Goal: Task Accomplishment & Management: Complete application form

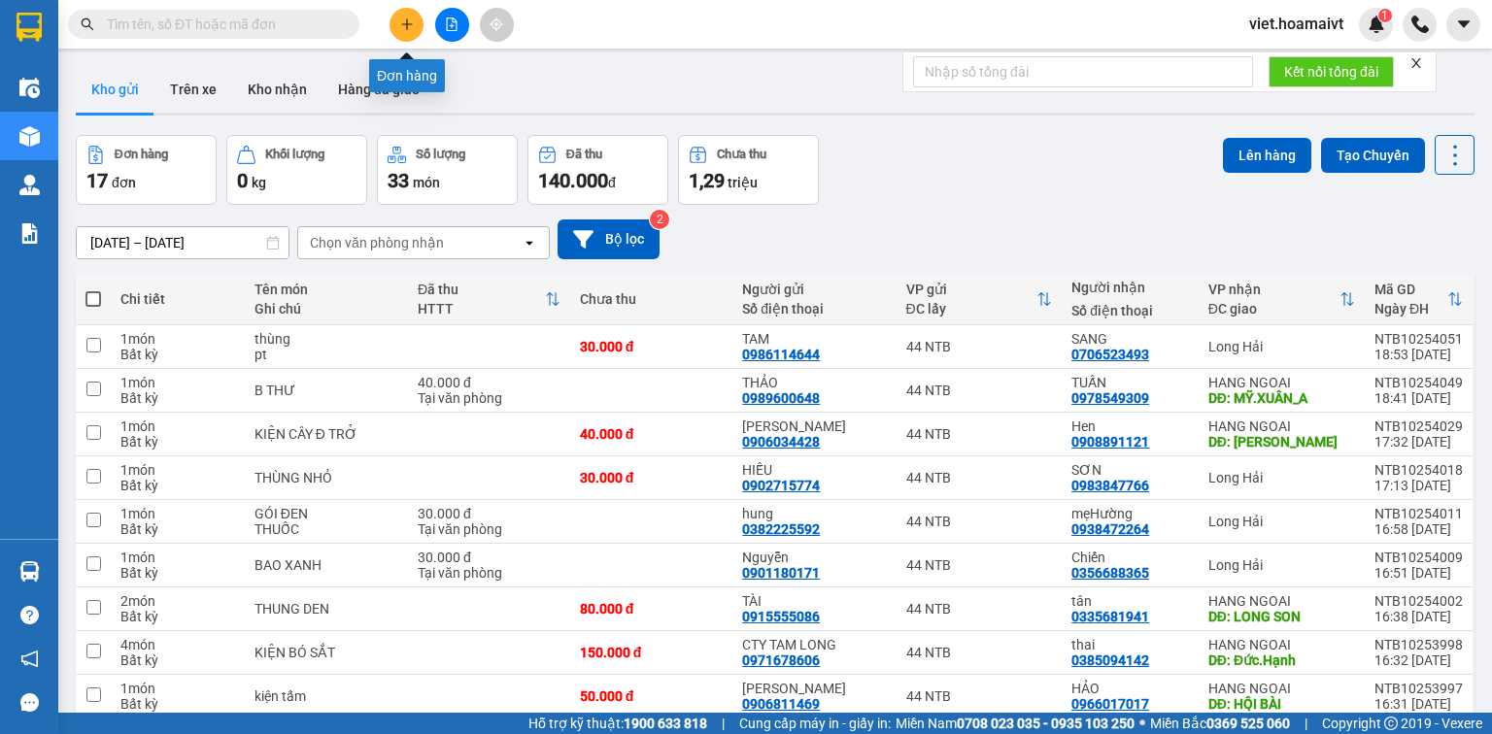
click at [404, 17] on button at bounding box center [407, 25] width 34 height 34
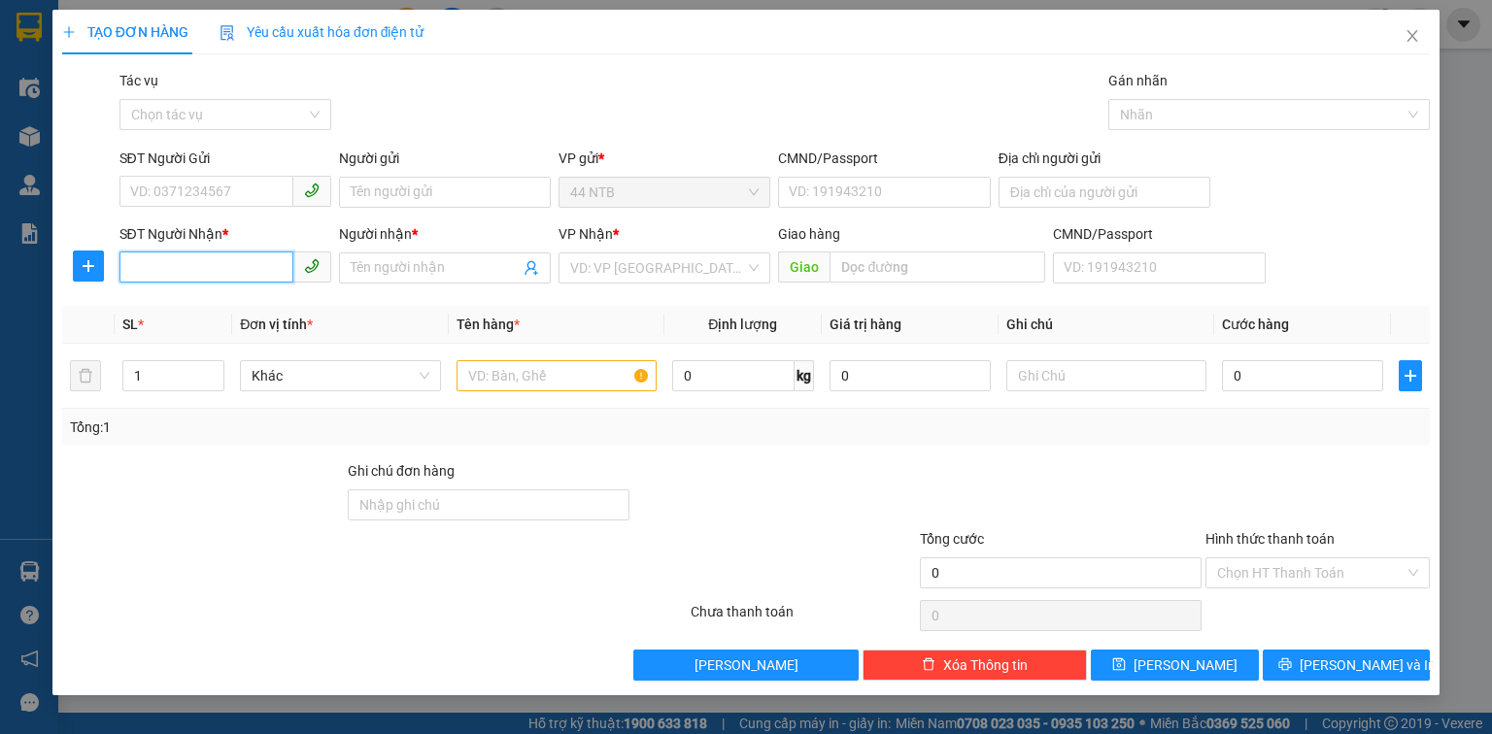
click at [194, 280] on input "SĐT Người Nhận *" at bounding box center [206, 267] width 174 height 31
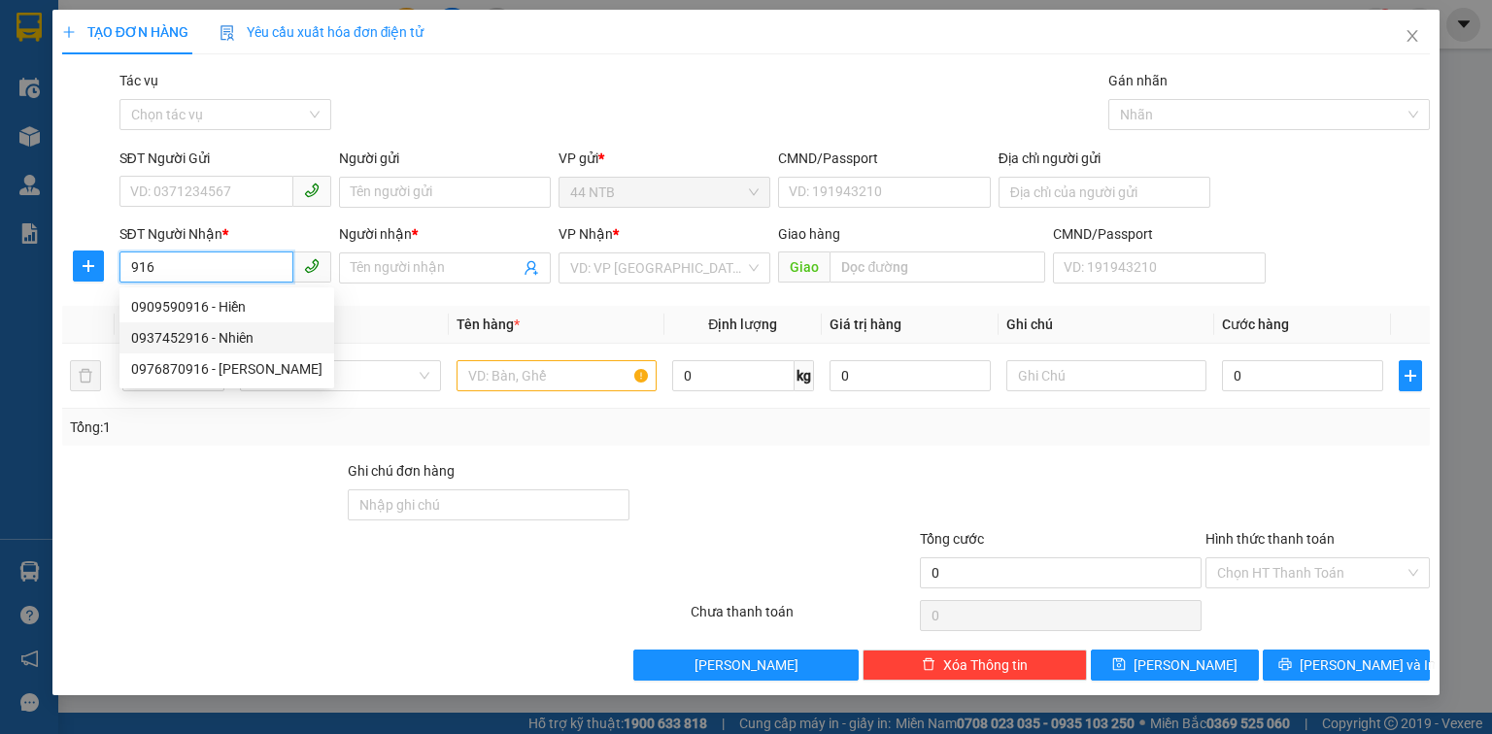
click at [264, 335] on div "0937452916 - Nhiên" at bounding box center [226, 337] width 191 height 21
type input "0937452916"
type input "Nhiên"
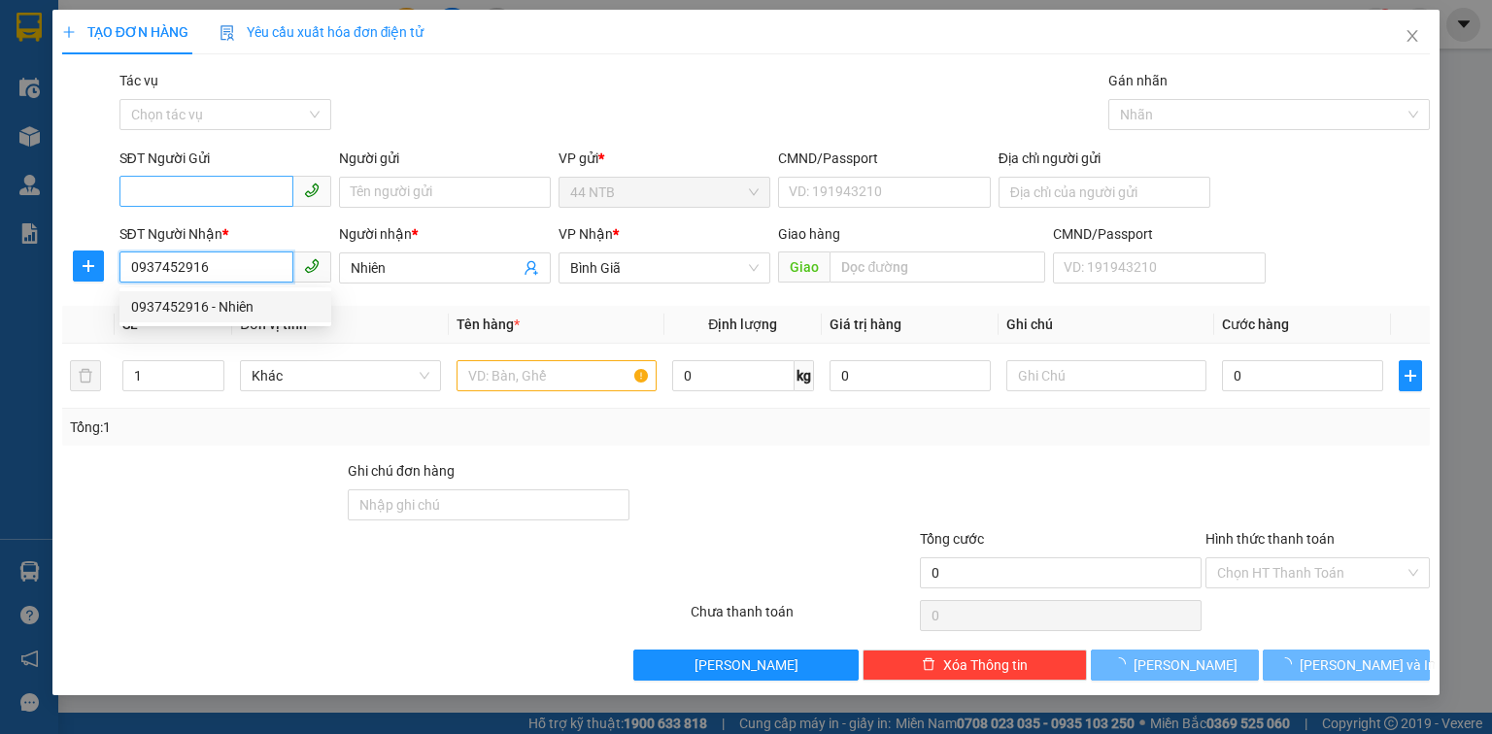
type input "0937452916"
click at [222, 194] on input "SĐT Người Gửi" at bounding box center [206, 191] width 174 height 31
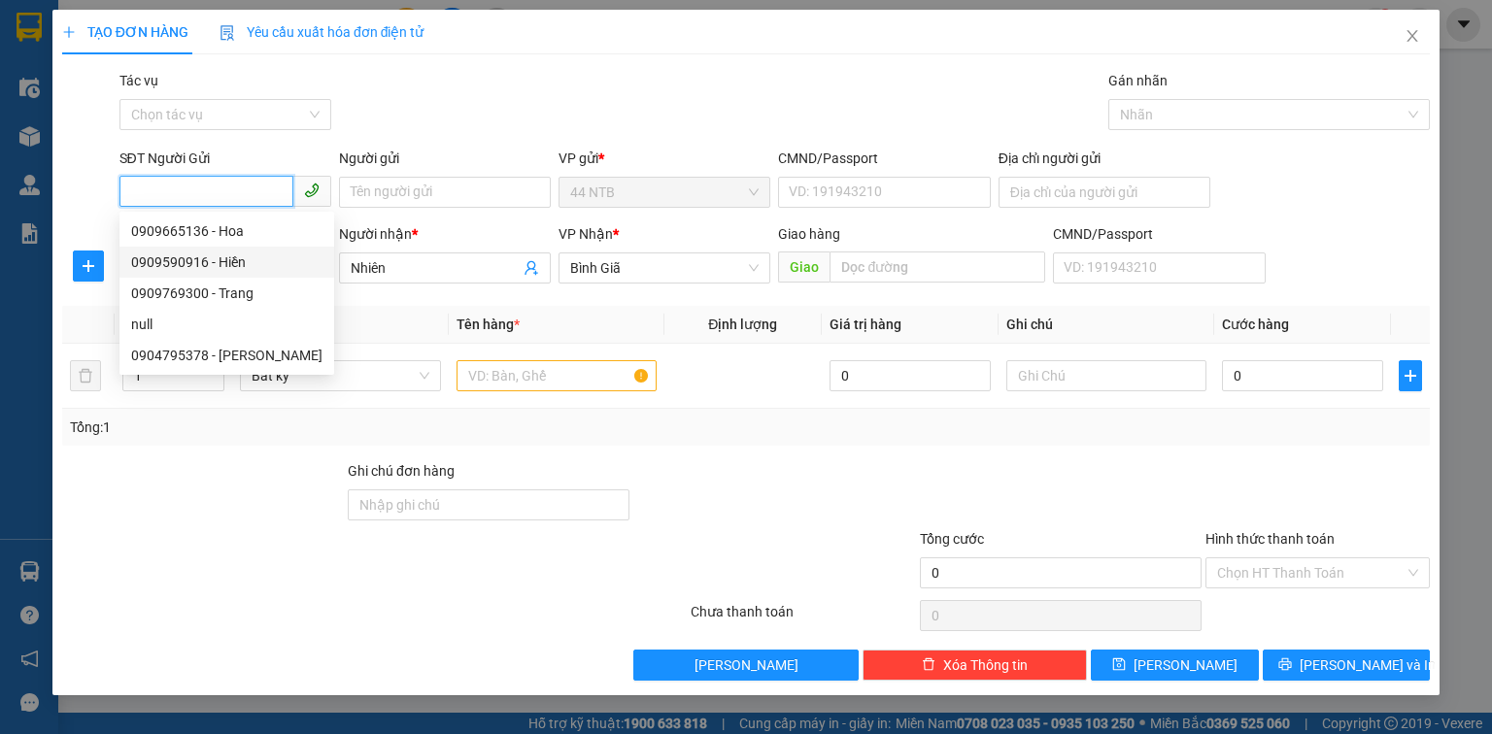
click at [234, 263] on div "0909590916 - Hiền" at bounding box center [226, 262] width 191 height 21
type input "0909590916"
type input "Hiền"
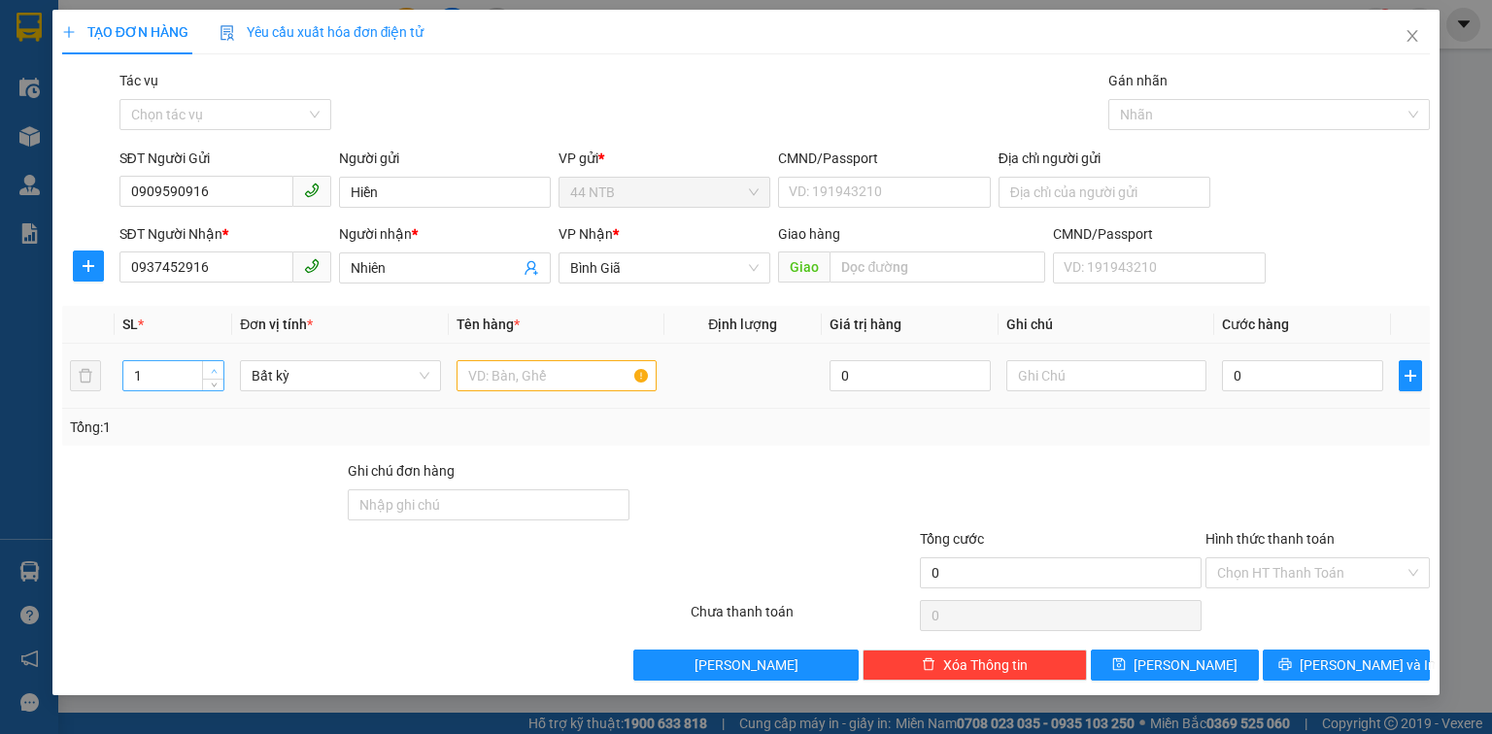
type input "2"
click at [210, 368] on span "up" at bounding box center [214, 371] width 12 height 12
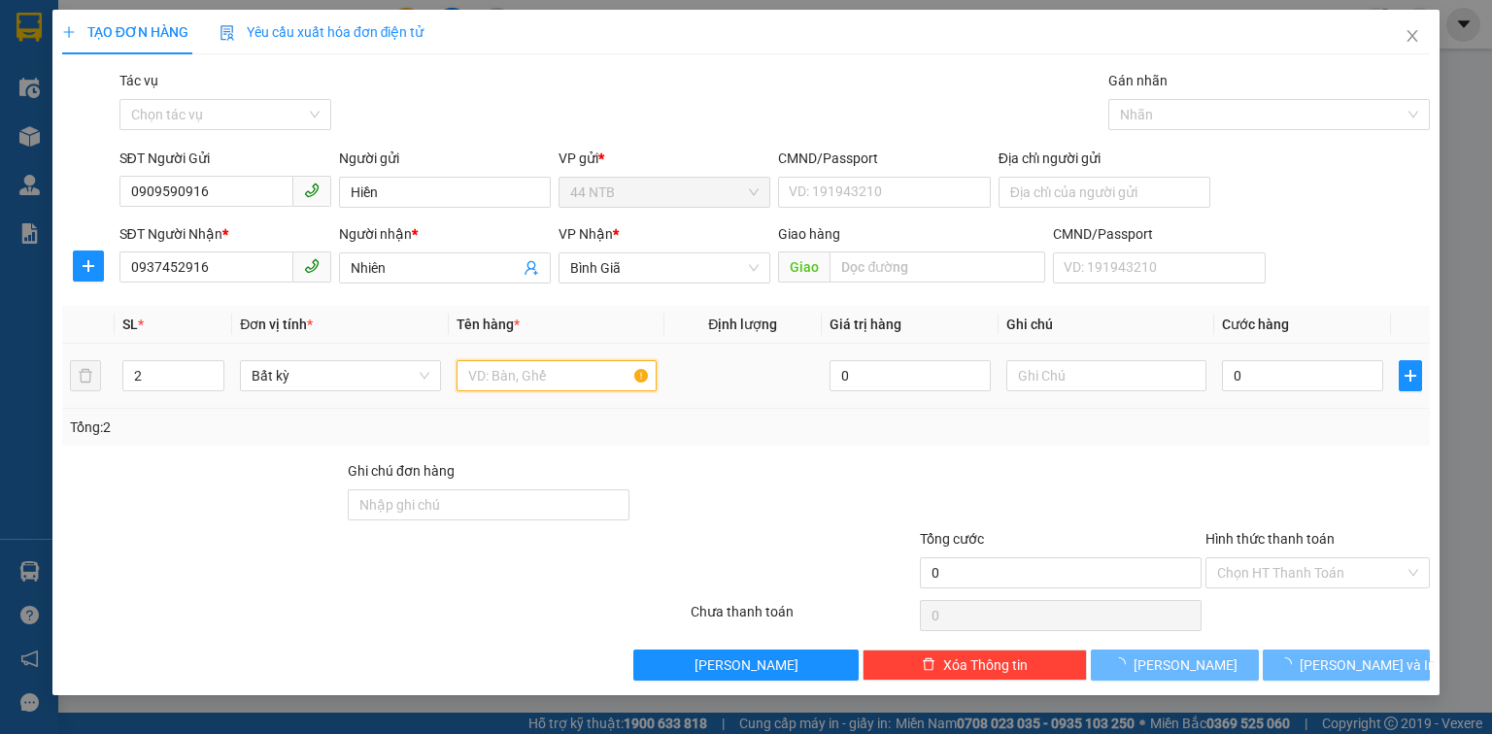
click at [544, 377] on input "text" at bounding box center [557, 375] width 200 height 31
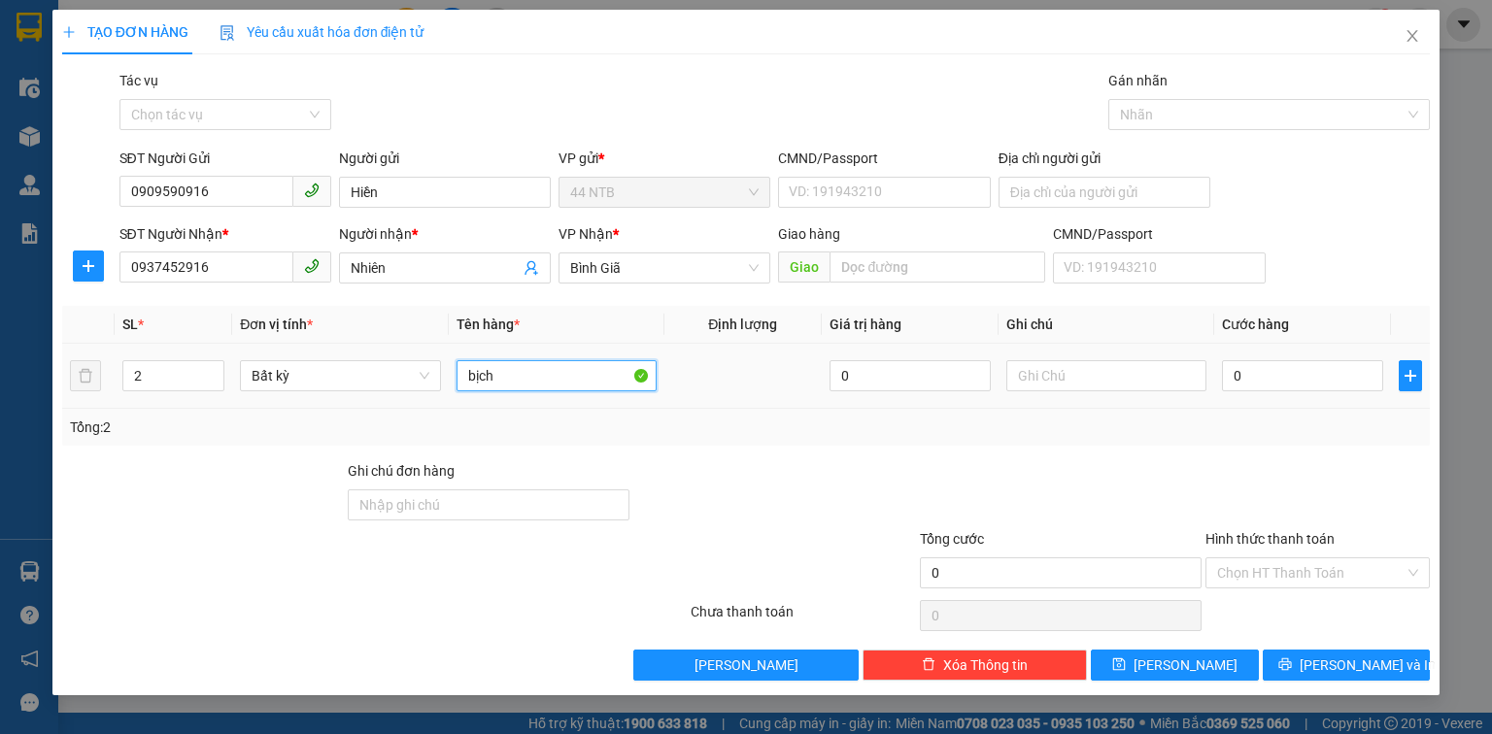
type input "bịch"
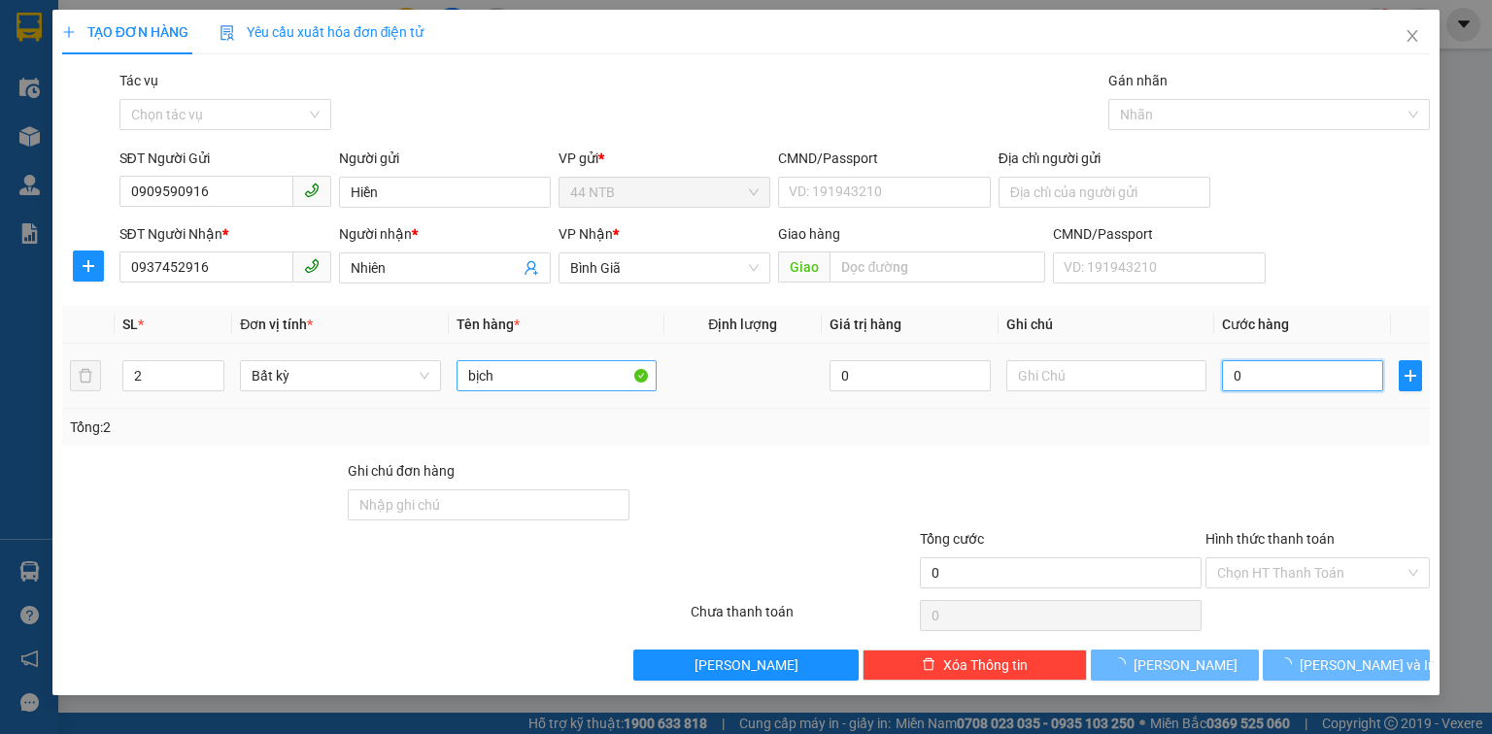
type input "6"
type input "60"
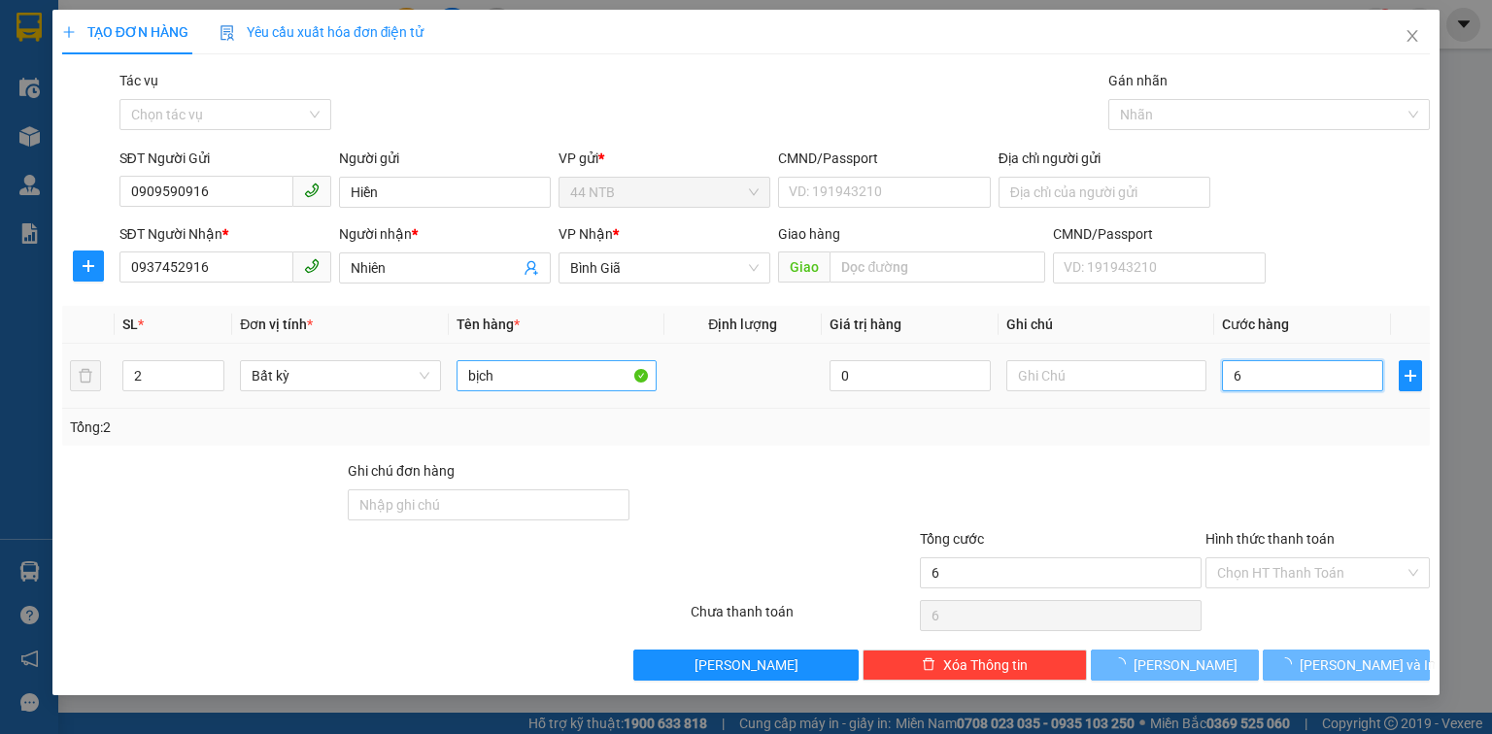
type input "60"
type input "0"
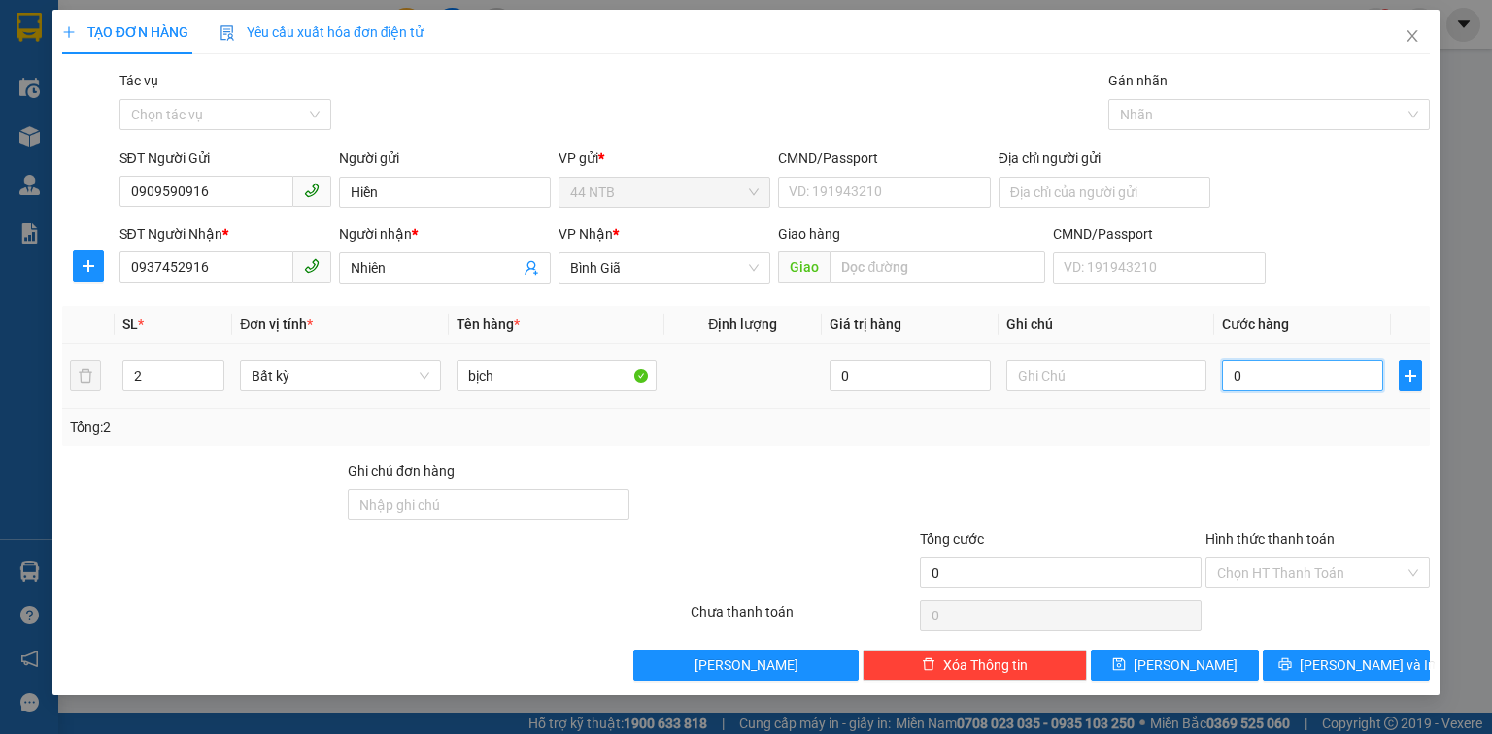
type input "06"
type input "6"
type input "060"
type input "60"
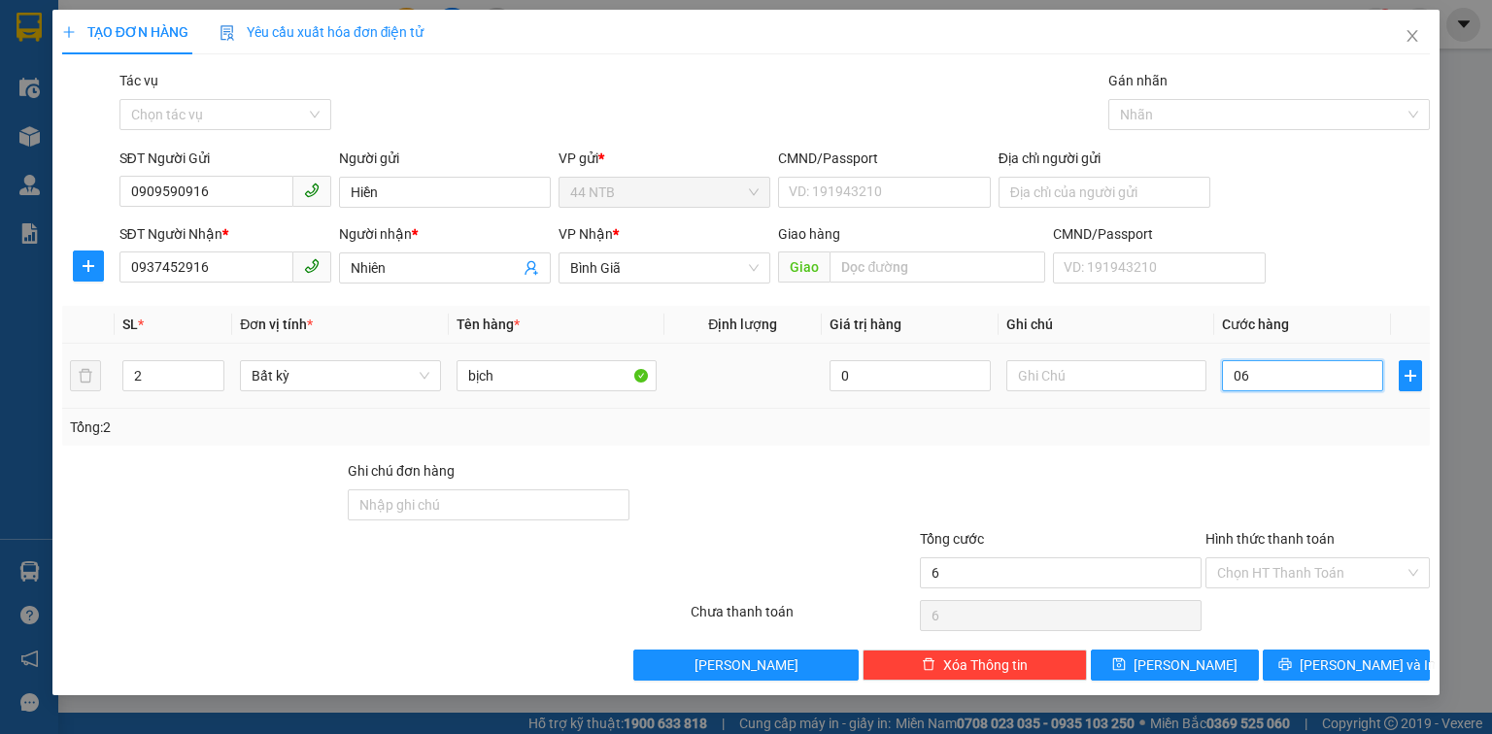
type input "60"
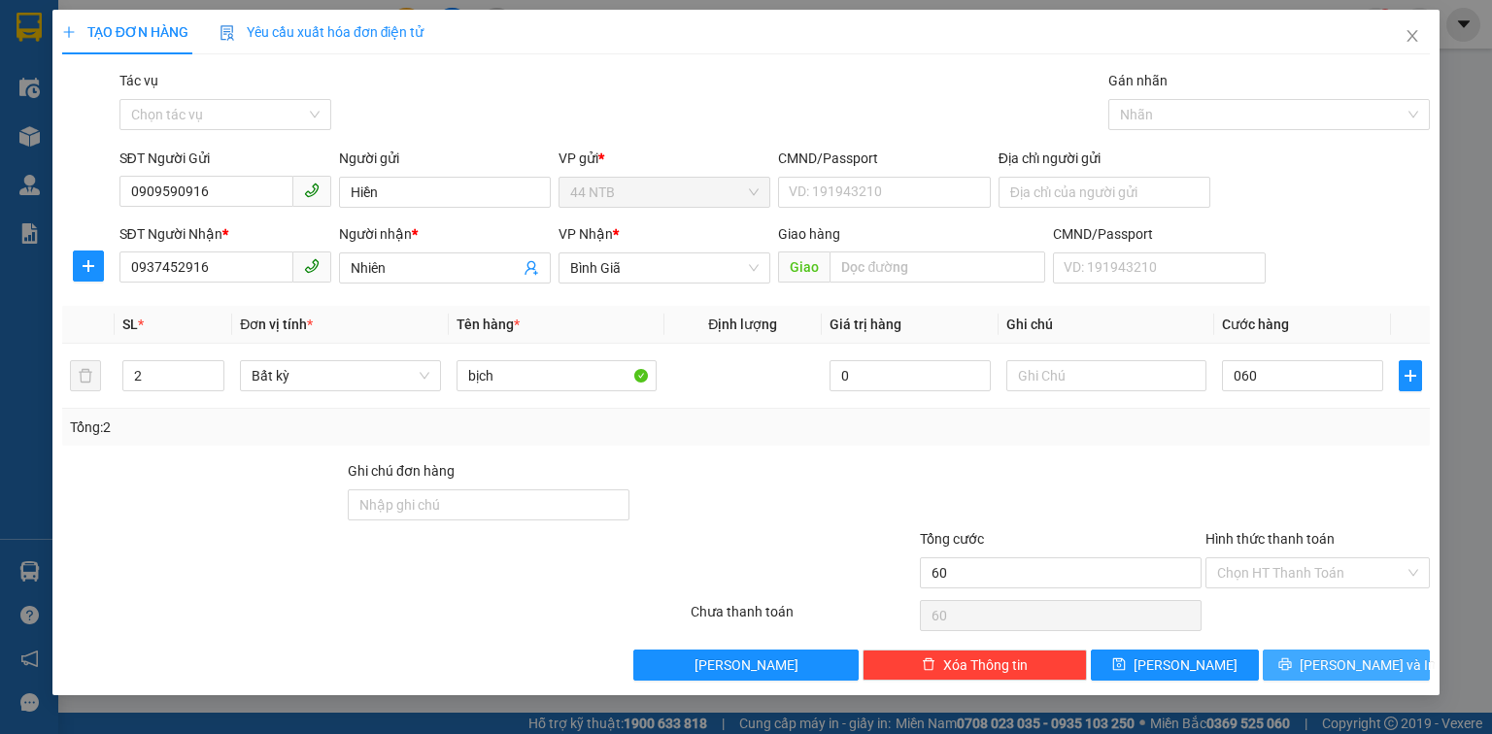
type input "60.000"
click at [1349, 673] on span "[PERSON_NAME] và In" at bounding box center [1368, 665] width 136 height 21
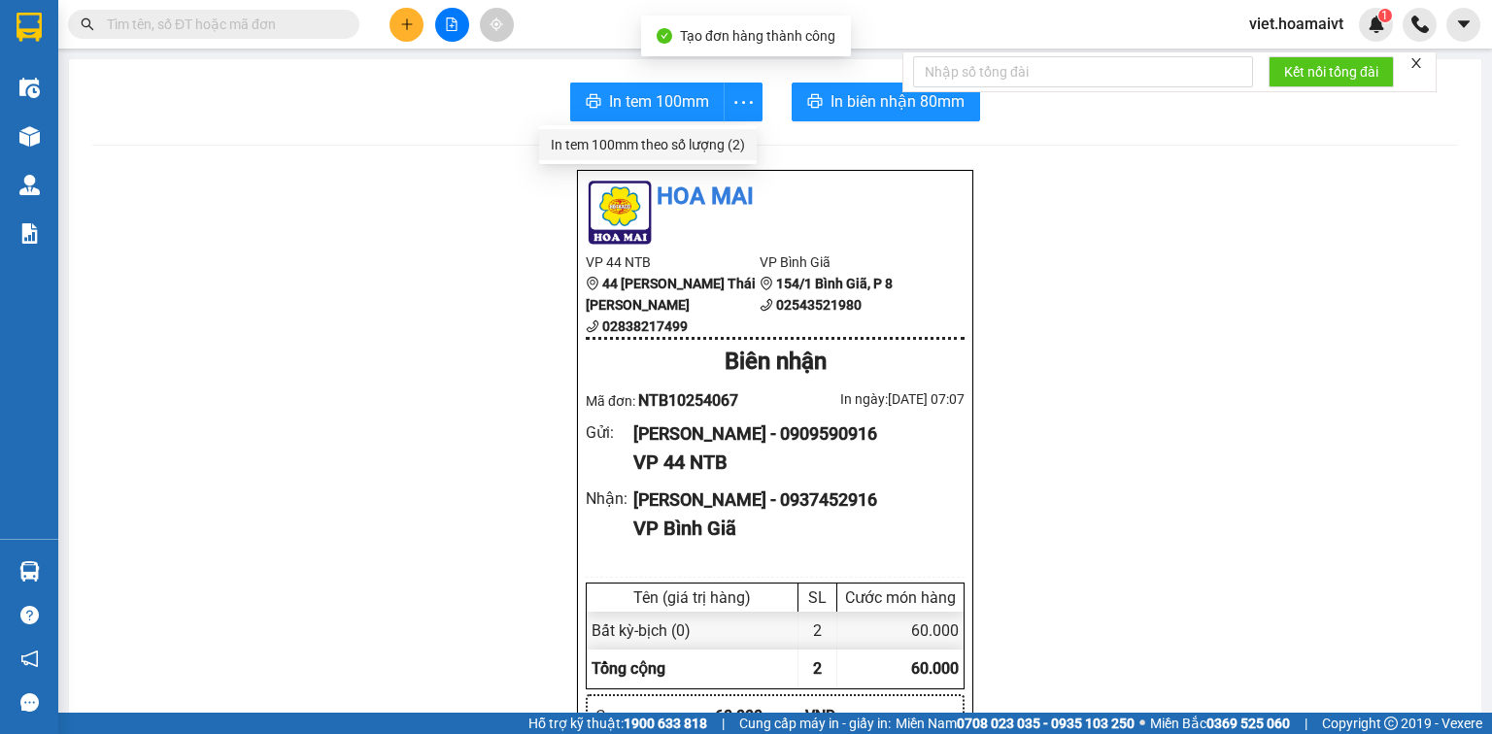
click at [698, 137] on div "In tem 100mm theo số lượng (2)" at bounding box center [648, 144] width 194 height 21
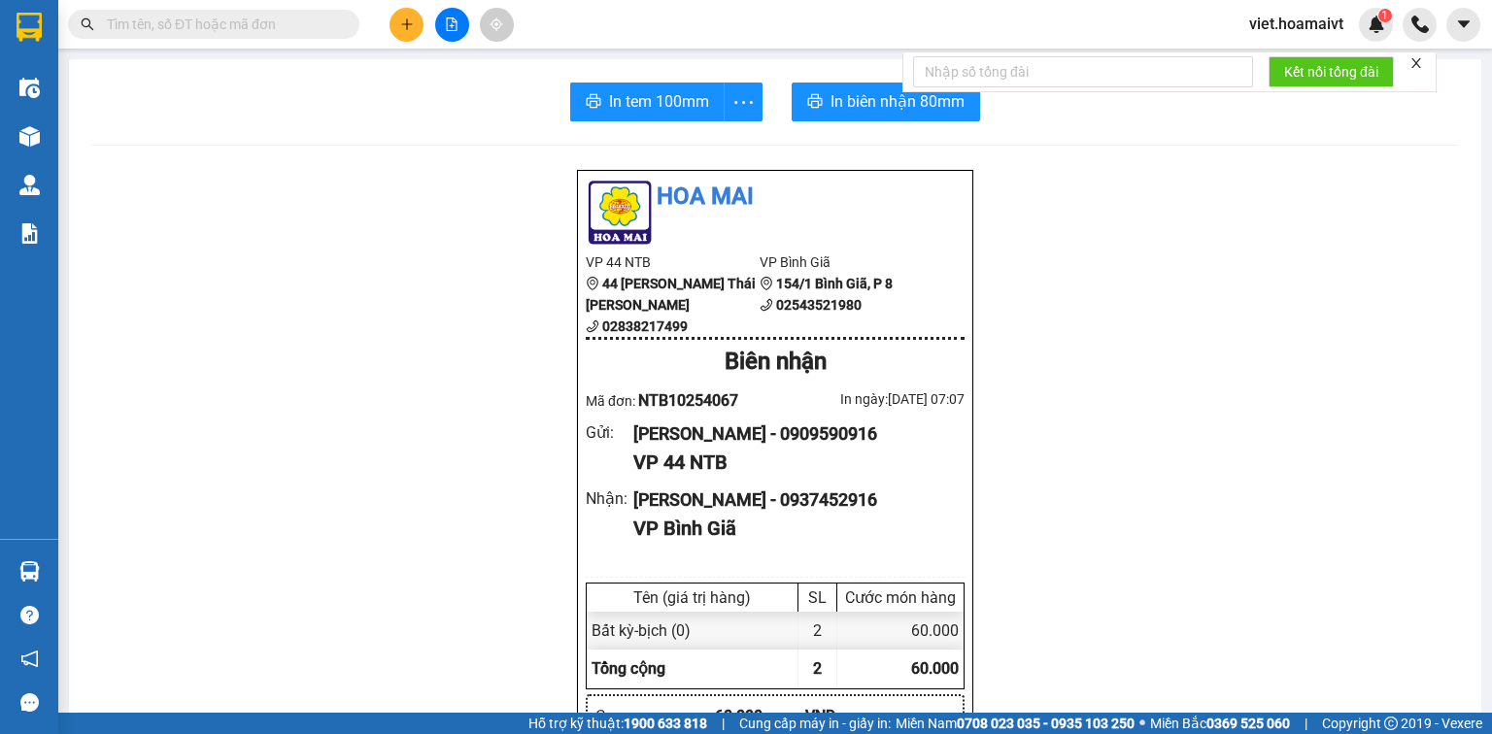
click at [400, 26] on icon "plus" at bounding box center [407, 24] width 14 height 14
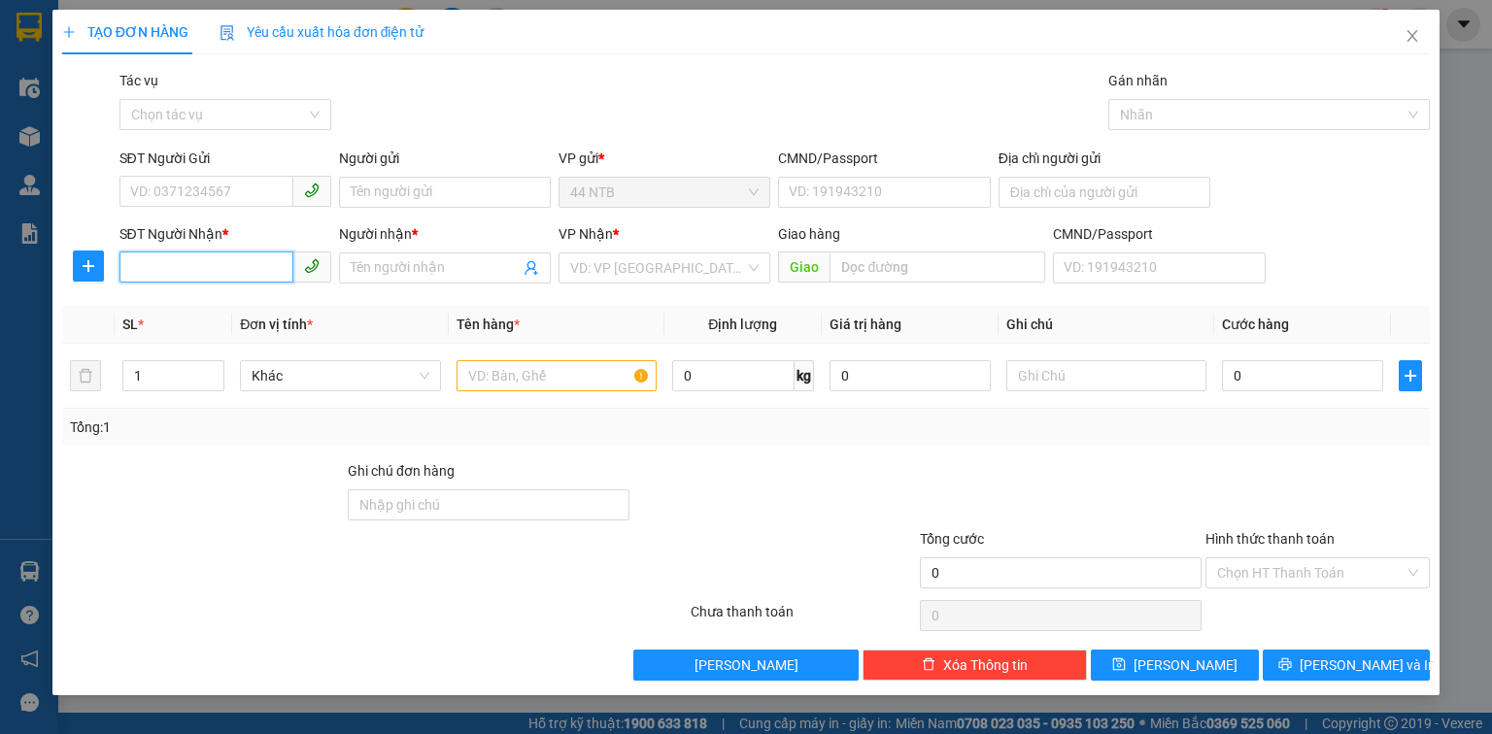
click at [237, 268] on input "SĐT Người Nhận *" at bounding box center [206, 267] width 174 height 31
type input "0335969739"
click at [193, 299] on div "0335969739 - [PERSON_NAME]" at bounding box center [226, 306] width 191 height 21
type input "[PERSON_NAME]"
type input "0335969739"
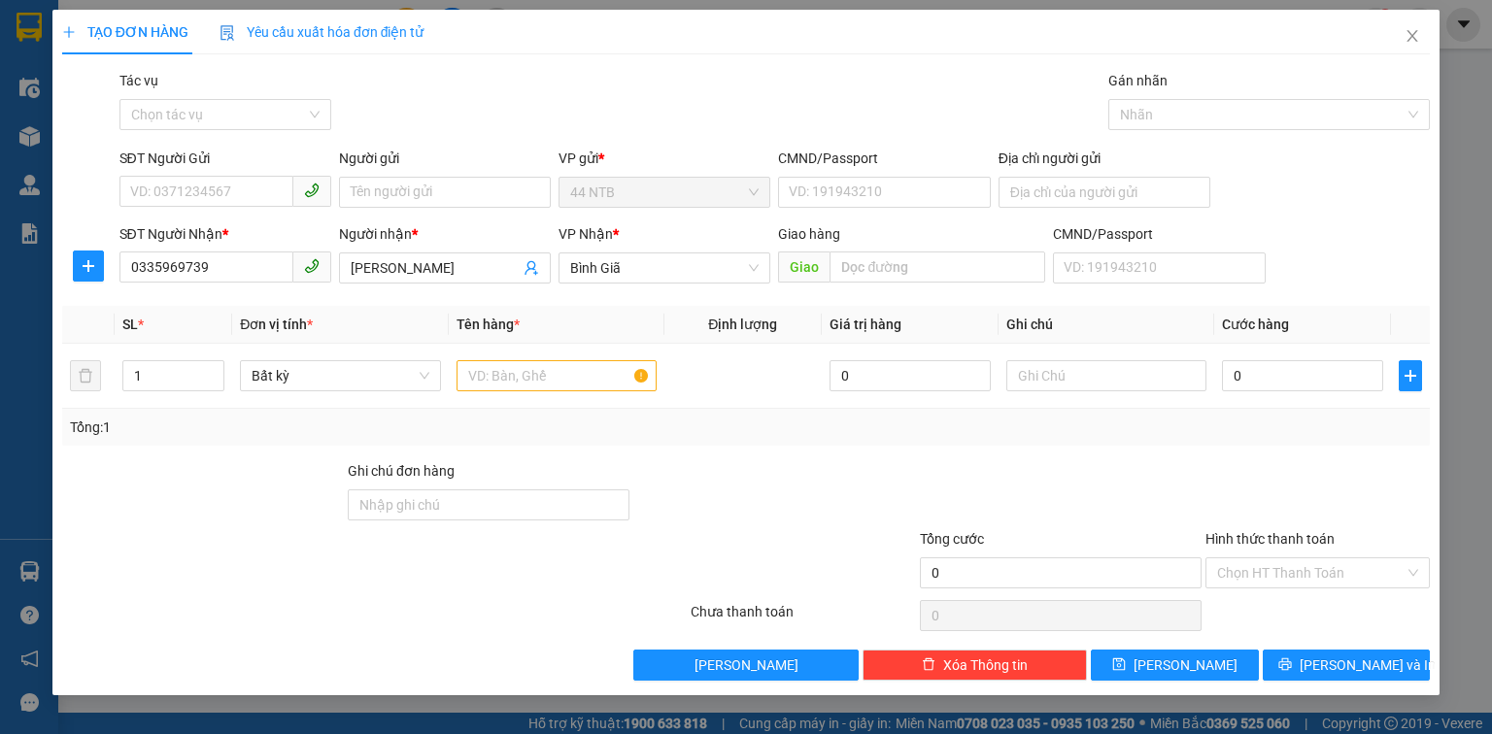
click at [229, 207] on div "SĐT Người Gửi VD: 0371234567" at bounding box center [225, 182] width 212 height 68
click at [229, 194] on input "SĐT Người Gửi" at bounding box center [206, 191] width 174 height 31
click at [536, 369] on input "text" at bounding box center [557, 375] width 200 height 31
type input "xốp"
click at [196, 198] on input "SĐT Người Gửi" at bounding box center [206, 191] width 174 height 31
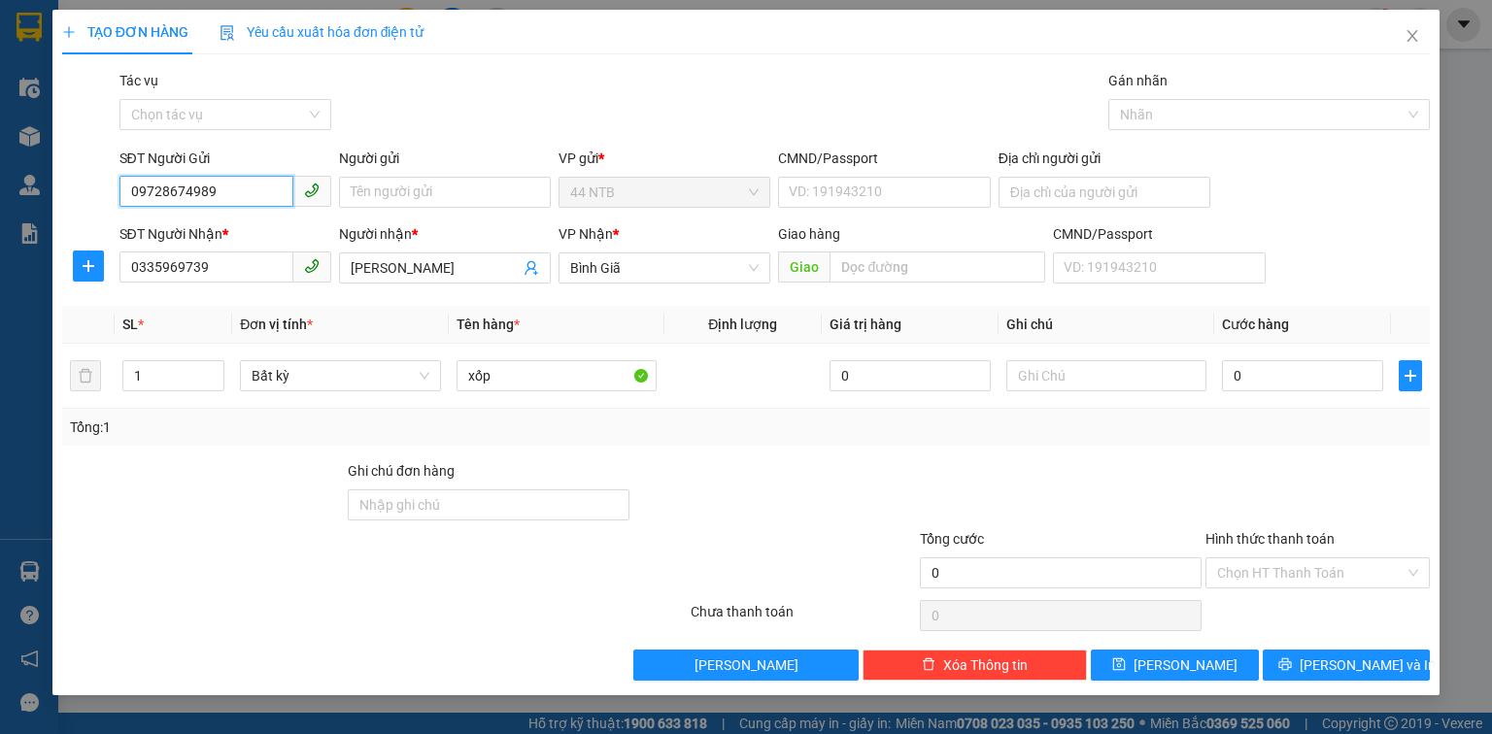
type input "0972867498"
drag, startPoint x: 245, startPoint y: 220, endPoint x: 668, endPoint y: 348, distance: 442.5
click at [250, 225] on div "0972867498 - [PERSON_NAME]" at bounding box center [226, 230] width 191 height 21
type input "PHƯƠNG"
type input "0972867498"
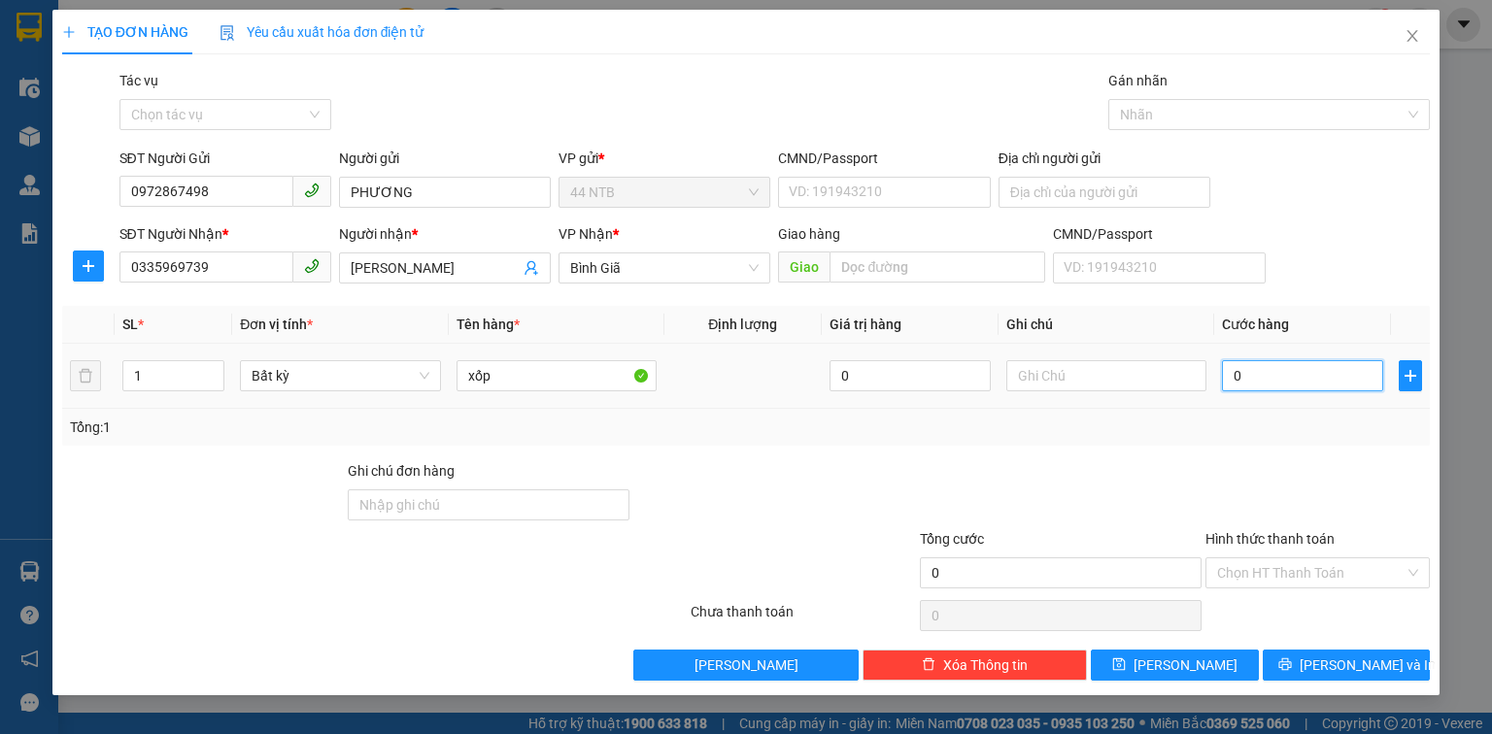
click at [1290, 381] on input "0" at bounding box center [1302, 375] width 161 height 31
type input "3"
type input "30"
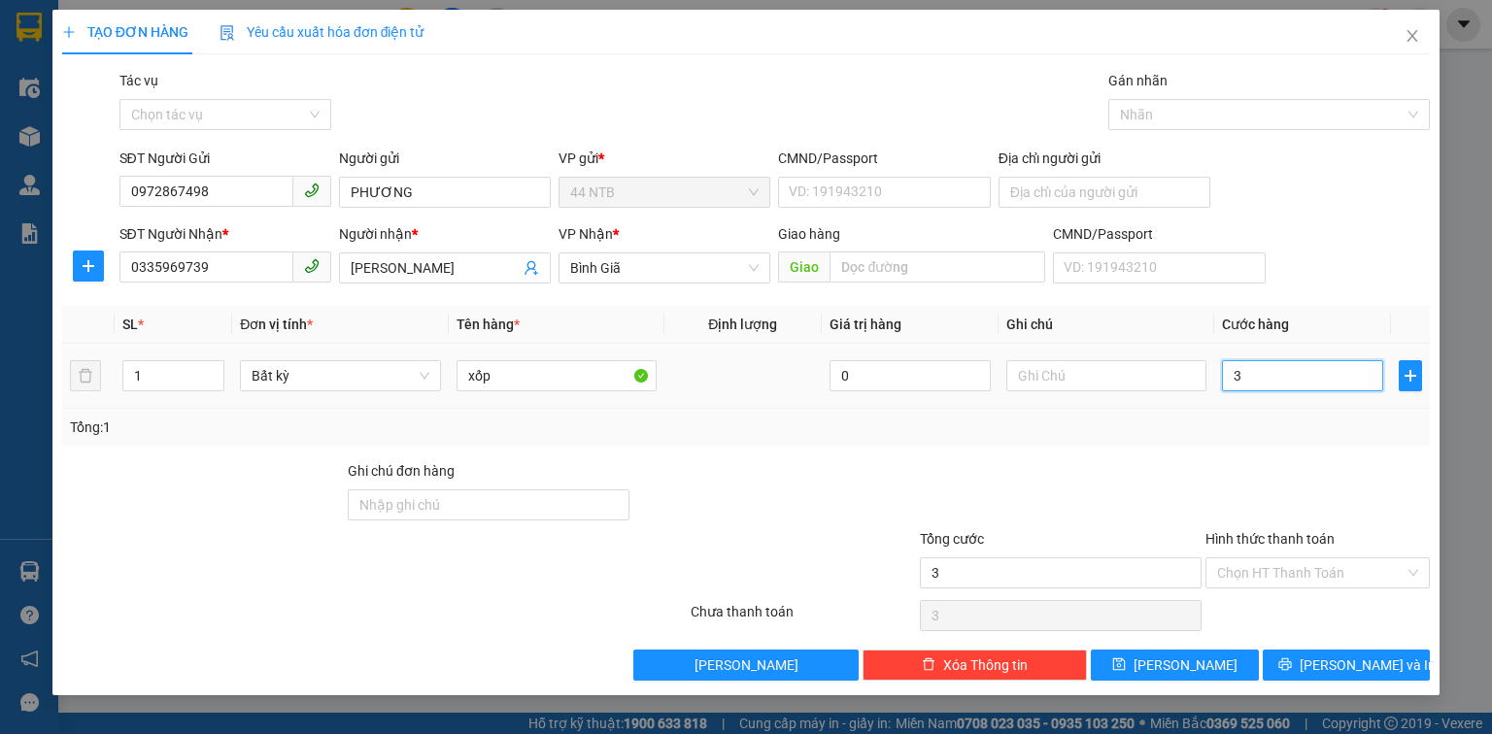
type input "30"
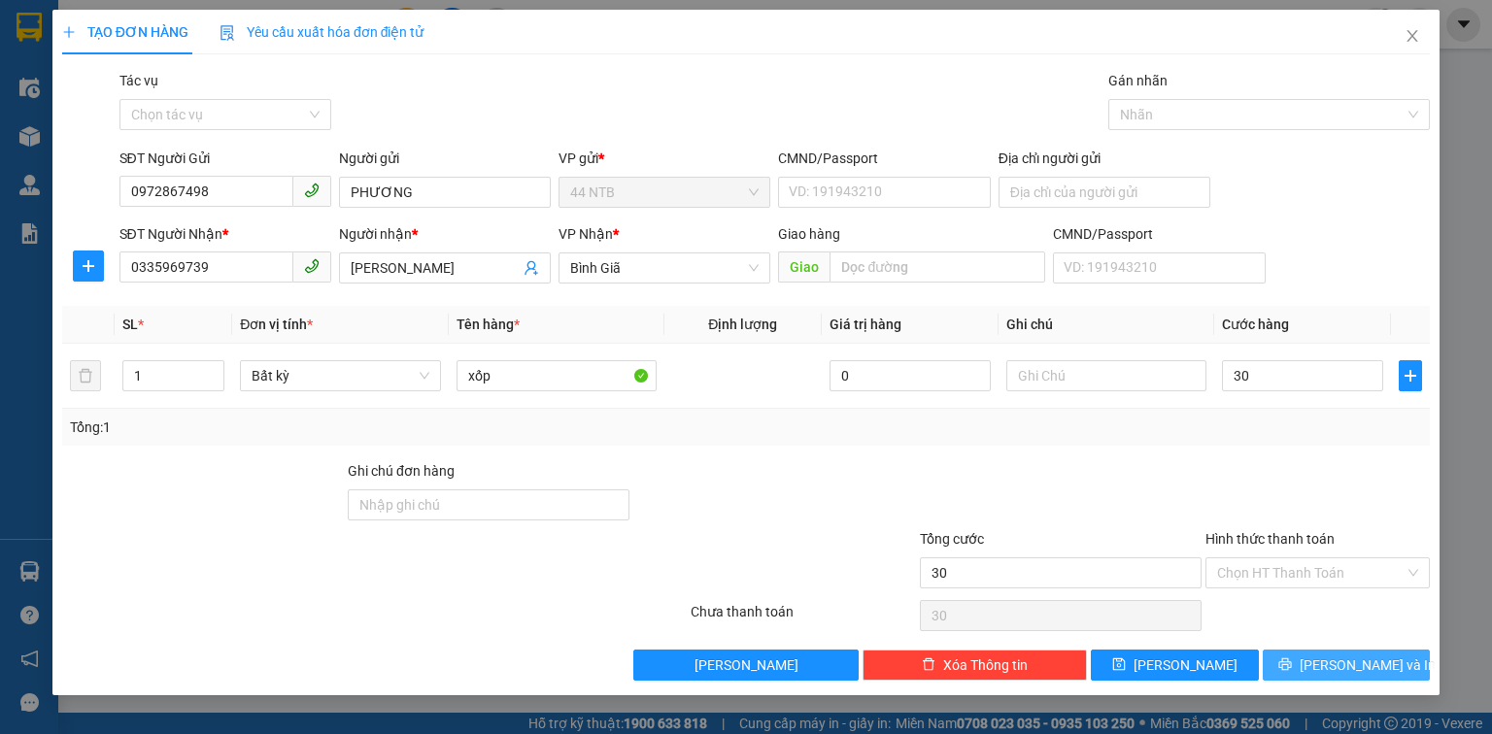
type input "30.000"
click at [1315, 678] on button "[PERSON_NAME] và In" at bounding box center [1347, 665] width 168 height 31
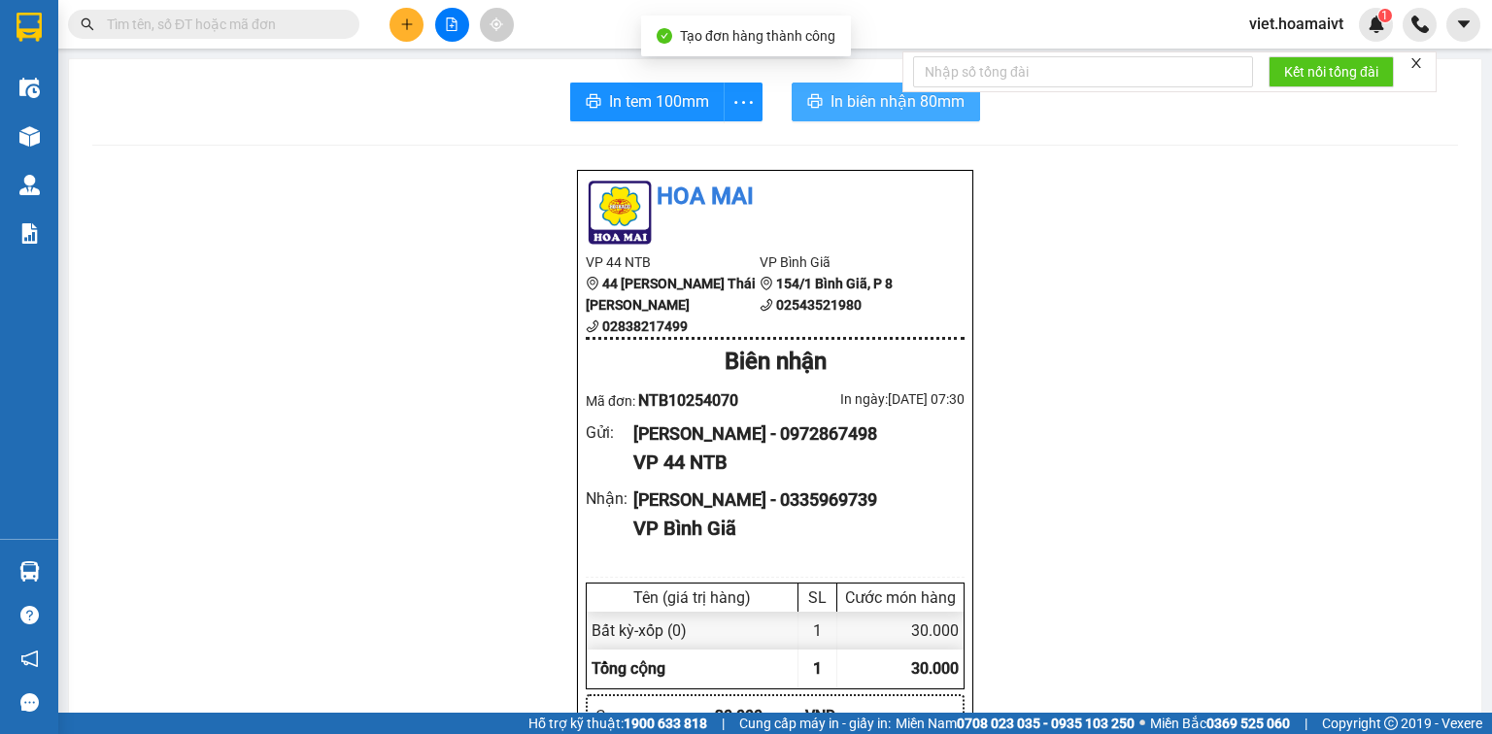
click at [843, 101] on span "In biên nhận 80mm" at bounding box center [897, 101] width 134 height 24
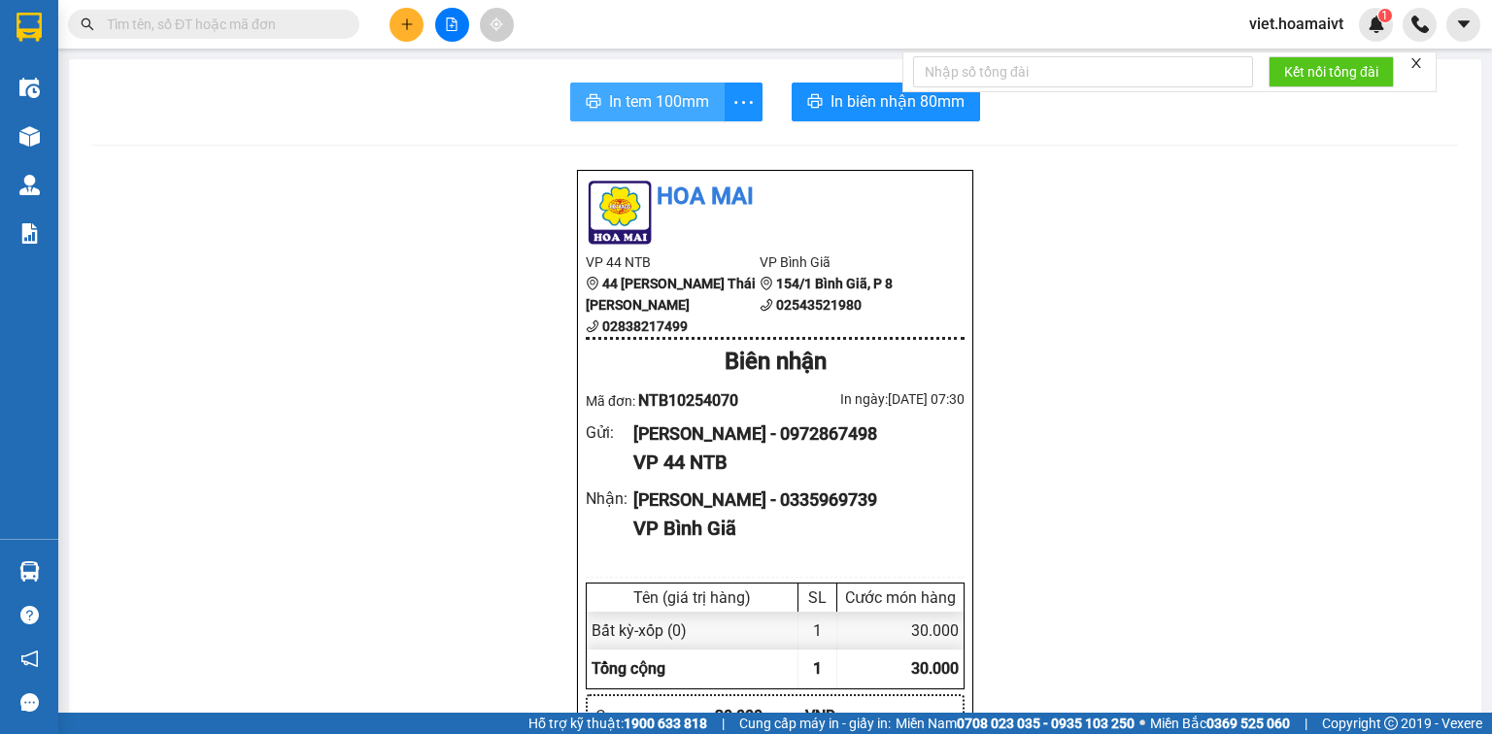
click at [629, 99] on span "In tem 100mm" at bounding box center [659, 101] width 100 height 24
click at [614, 108] on span "In tem 100mm" at bounding box center [659, 101] width 100 height 24
click at [408, 20] on icon "plus" at bounding box center [407, 24] width 14 height 14
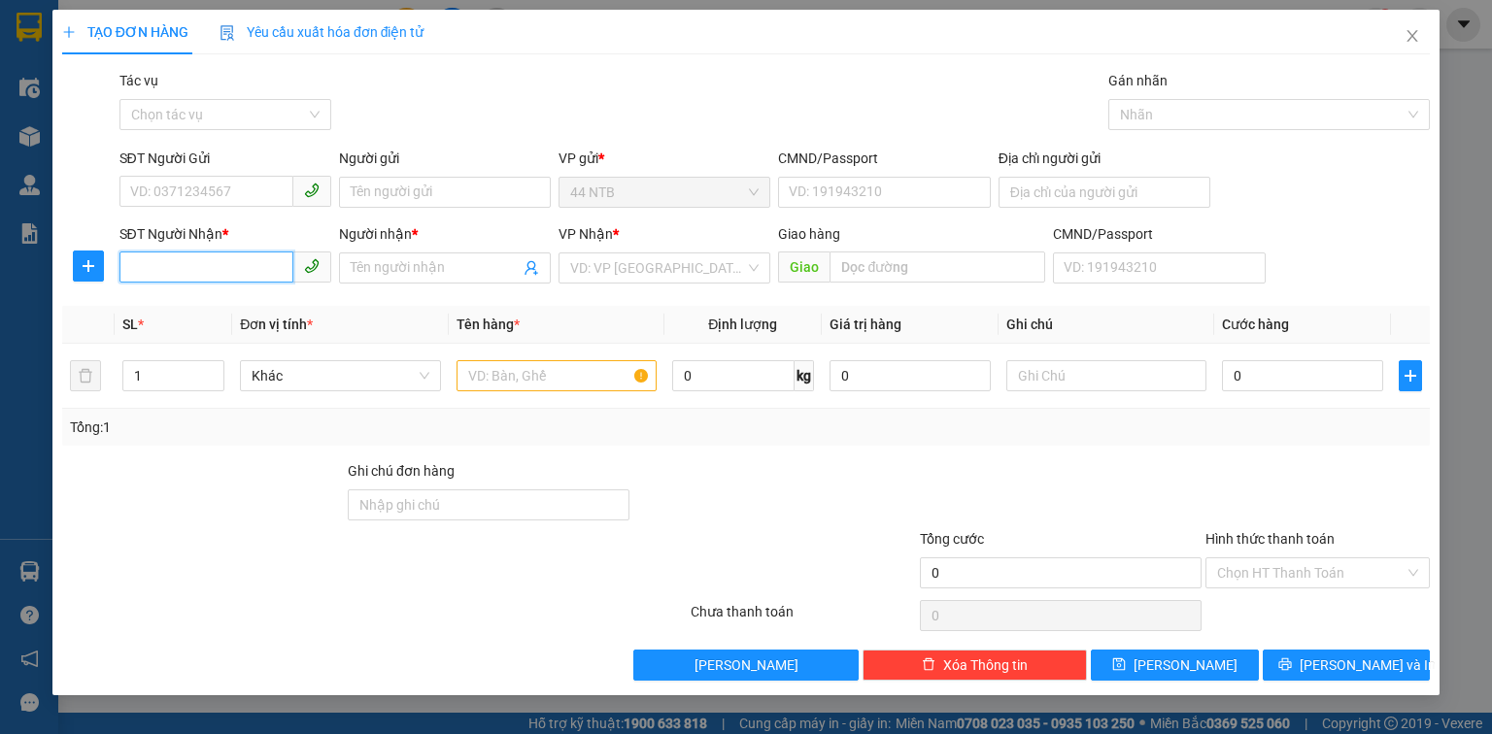
click at [192, 265] on input "SĐT Người Nhận *" at bounding box center [206, 267] width 174 height 31
type input "0909347408"
click at [253, 309] on div "0909347408 - LỌ" at bounding box center [225, 306] width 188 height 21
type input "LỌ"
type input "0909347408"
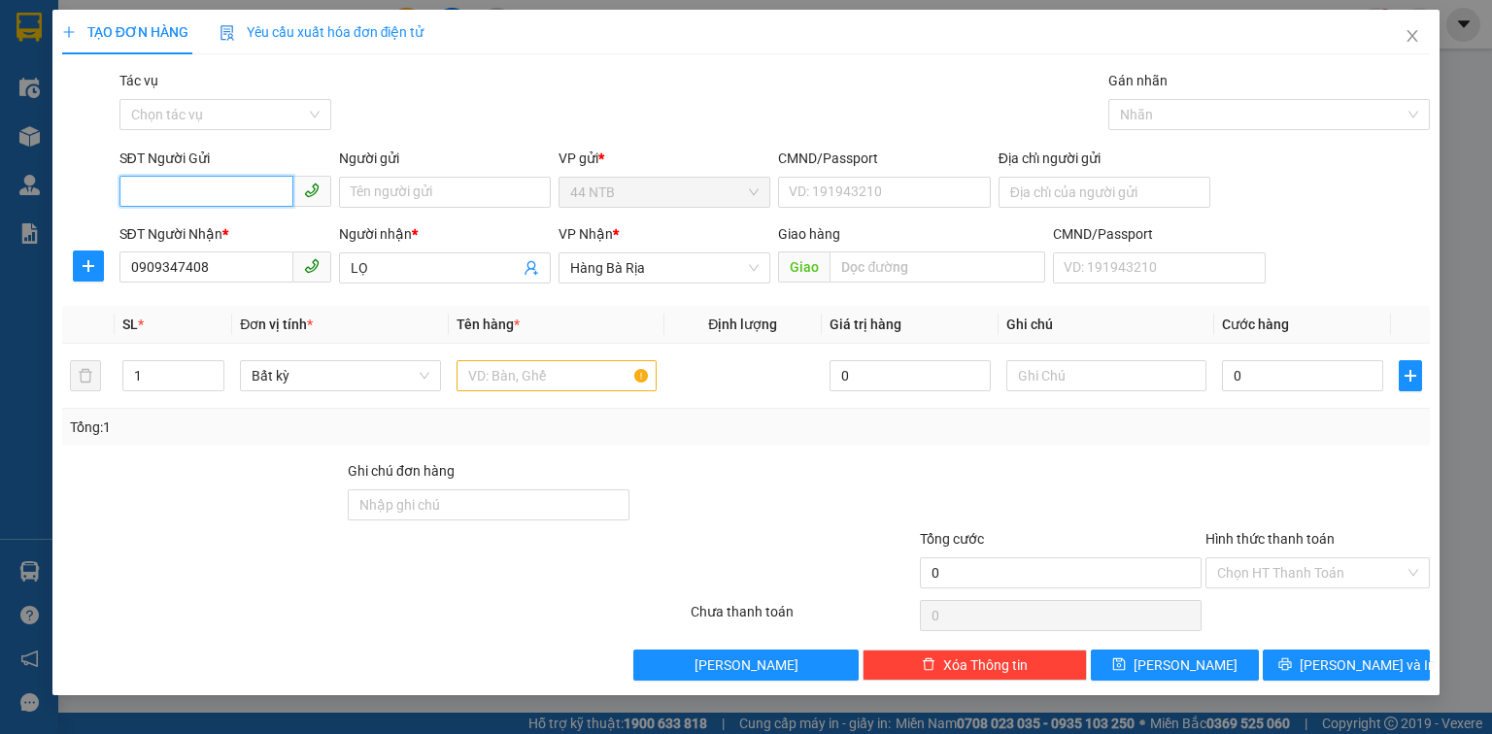
click at [171, 196] on input "SĐT Người Gửi" at bounding box center [206, 191] width 174 height 31
click at [220, 238] on div "0932008090" at bounding box center [225, 230] width 188 height 21
type input "0932008090"
click at [571, 369] on input "text" at bounding box center [557, 375] width 200 height 31
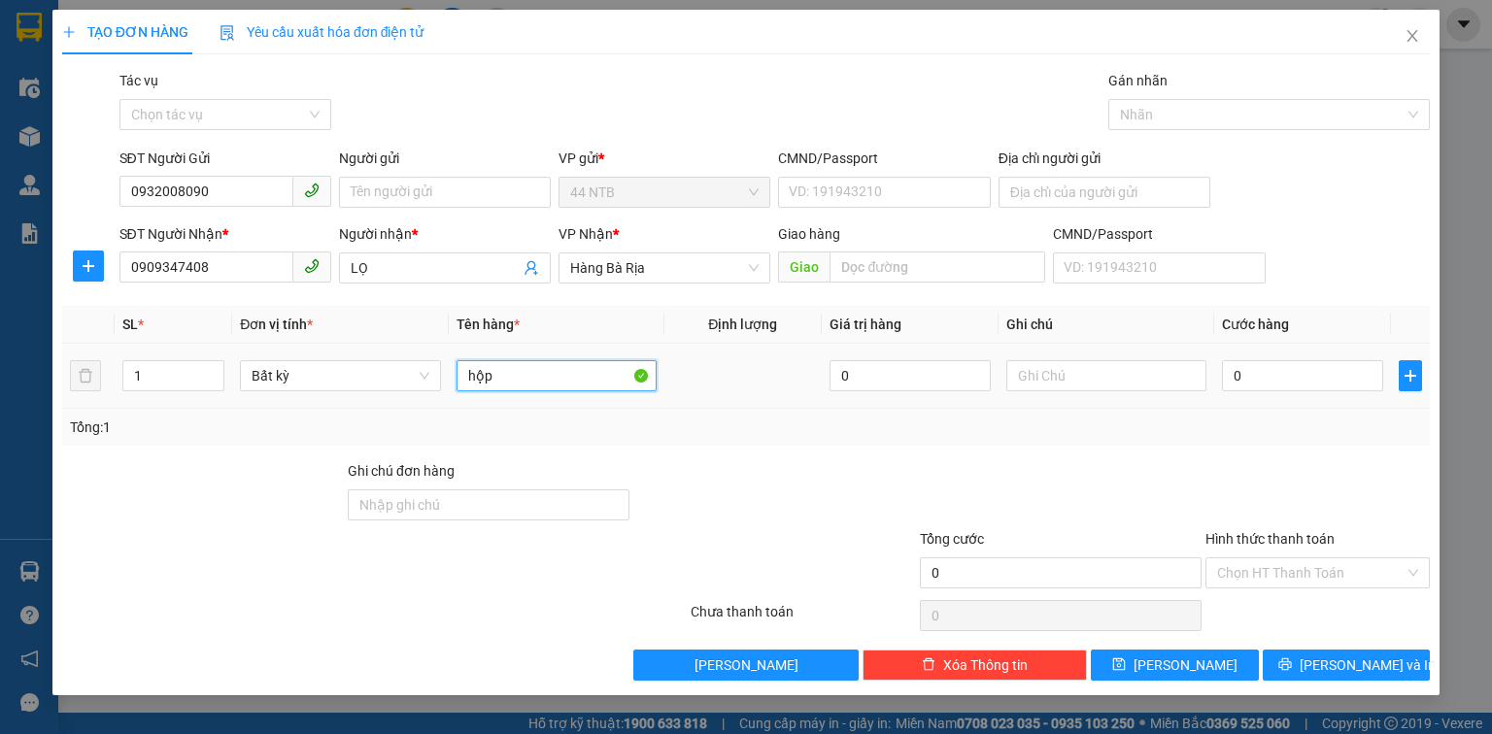
type input "hộp"
type input "d"
type input "đèn cầy"
type input "3"
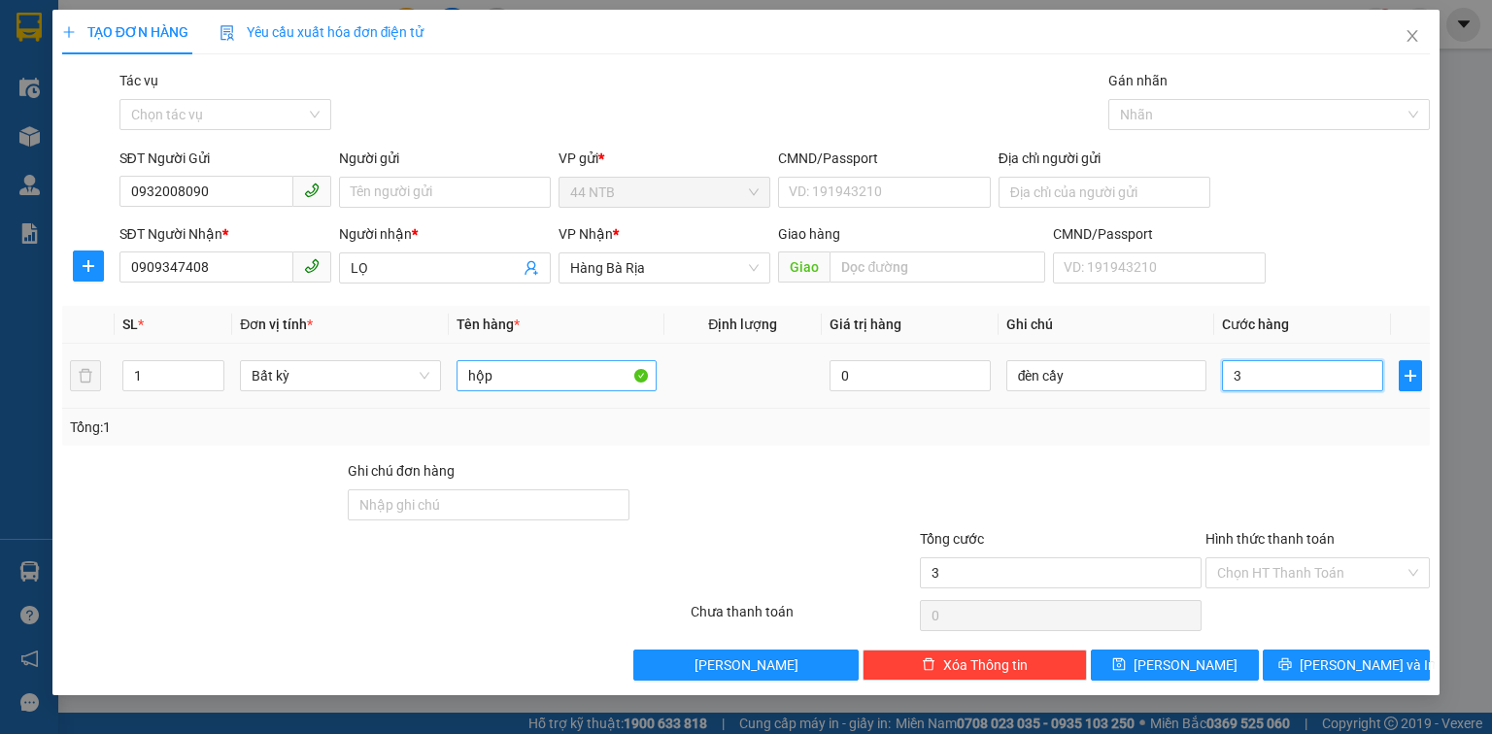
type input "3"
type input "30"
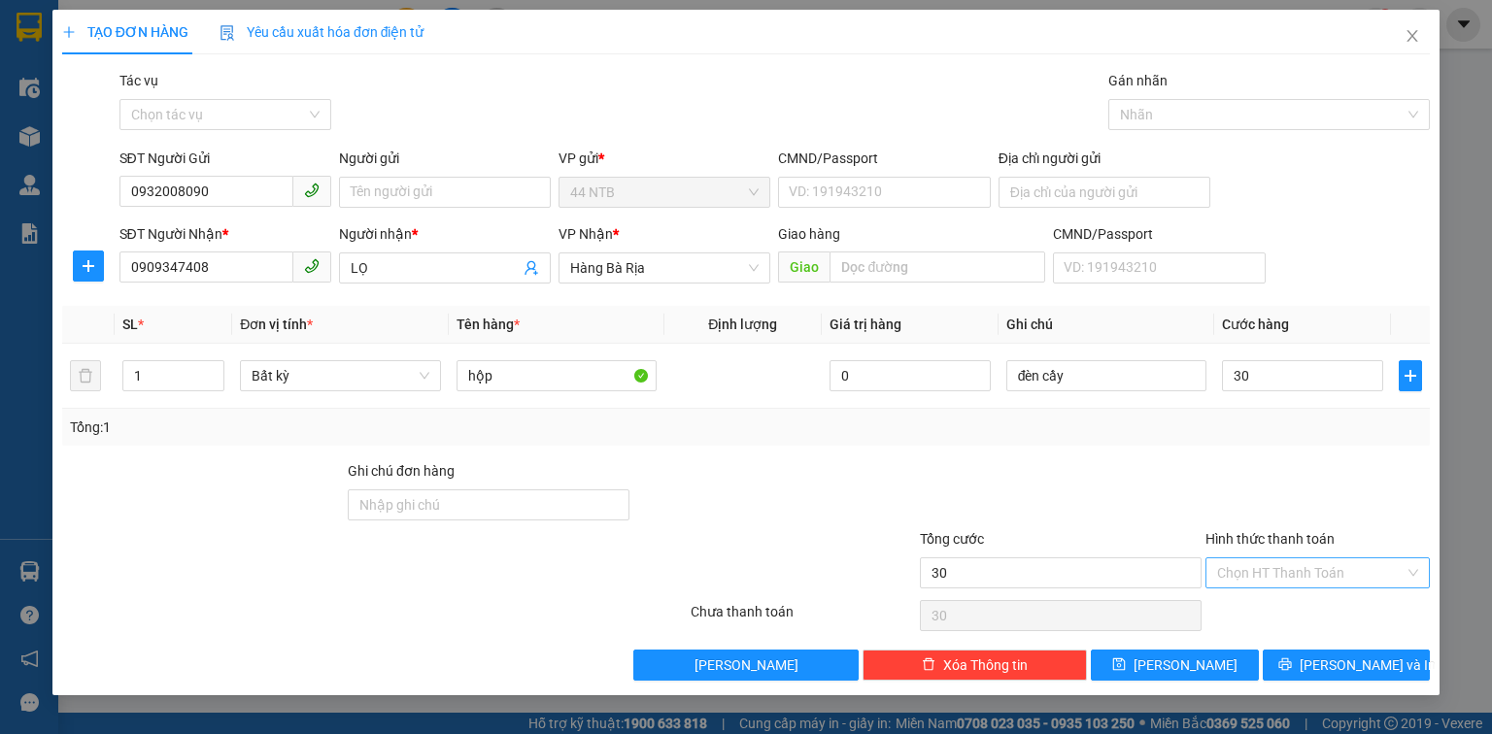
type input "30.000"
click at [1304, 572] on input "Hình thức thanh toán" at bounding box center [1310, 573] width 187 height 29
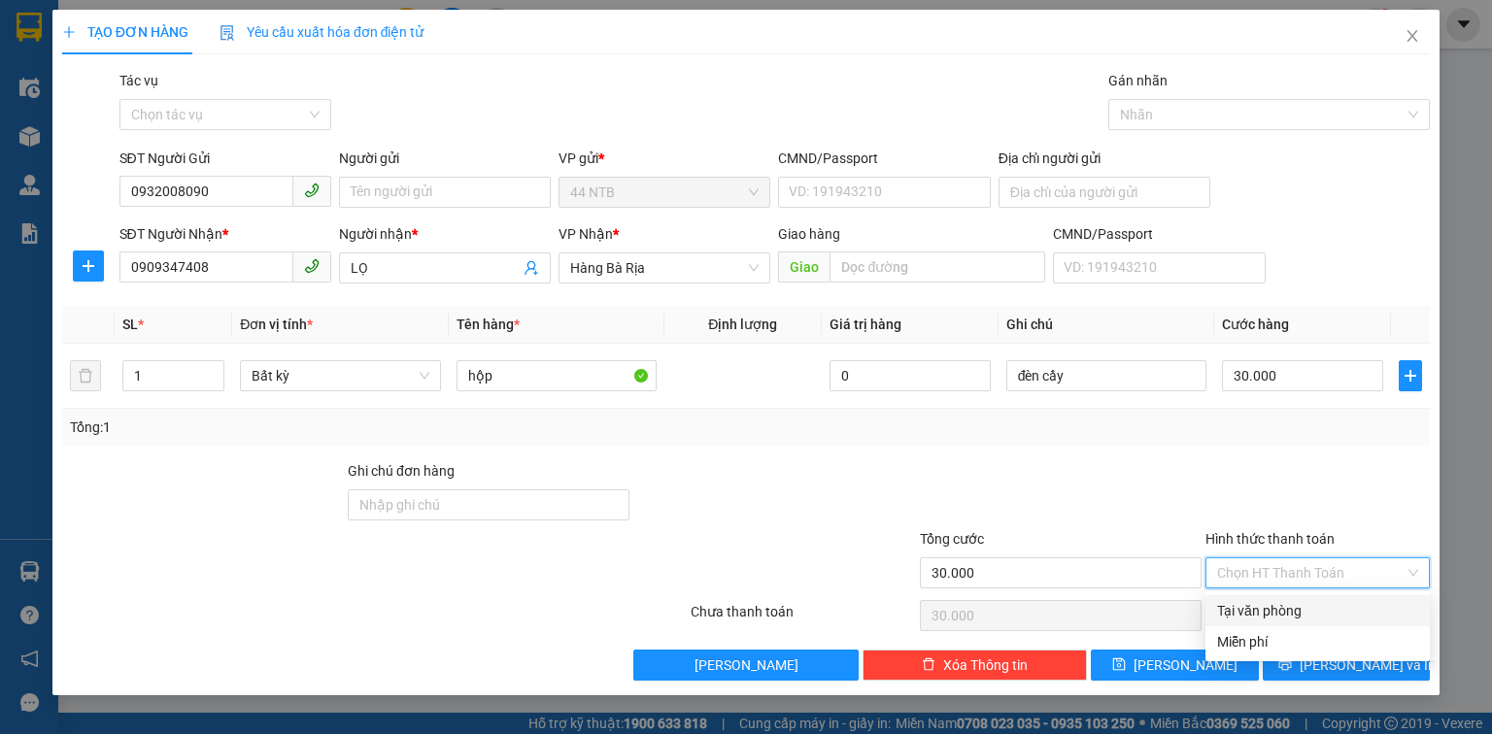
drag, startPoint x: 1304, startPoint y: 609, endPoint x: 1305, endPoint y: 622, distance: 12.7
click at [1304, 610] on div "Tại văn phòng" at bounding box center [1317, 610] width 201 height 21
type input "0"
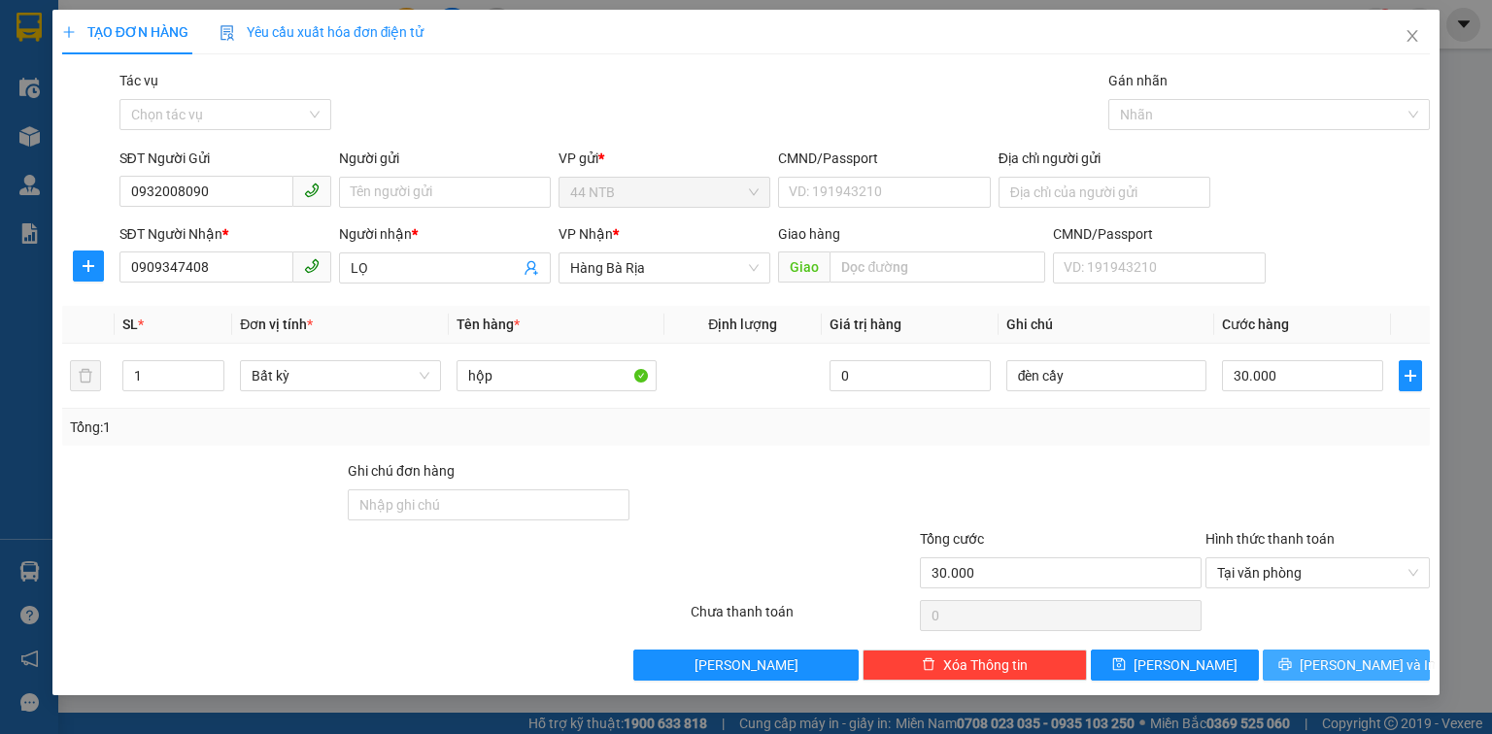
click at [1292, 660] on icon "printer" at bounding box center [1285, 665] width 14 height 14
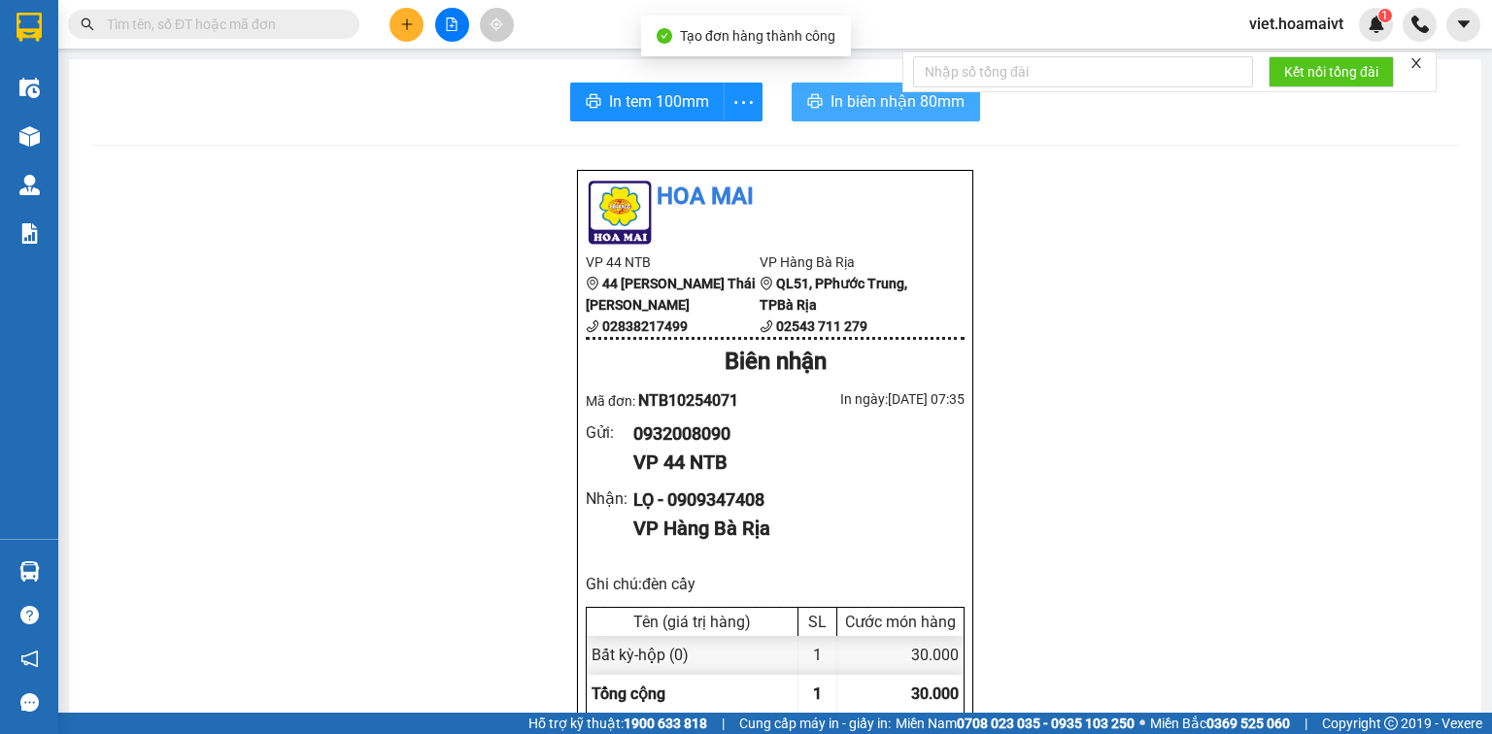
click at [830, 118] on button "In biên nhận 80mm" at bounding box center [886, 102] width 188 height 39
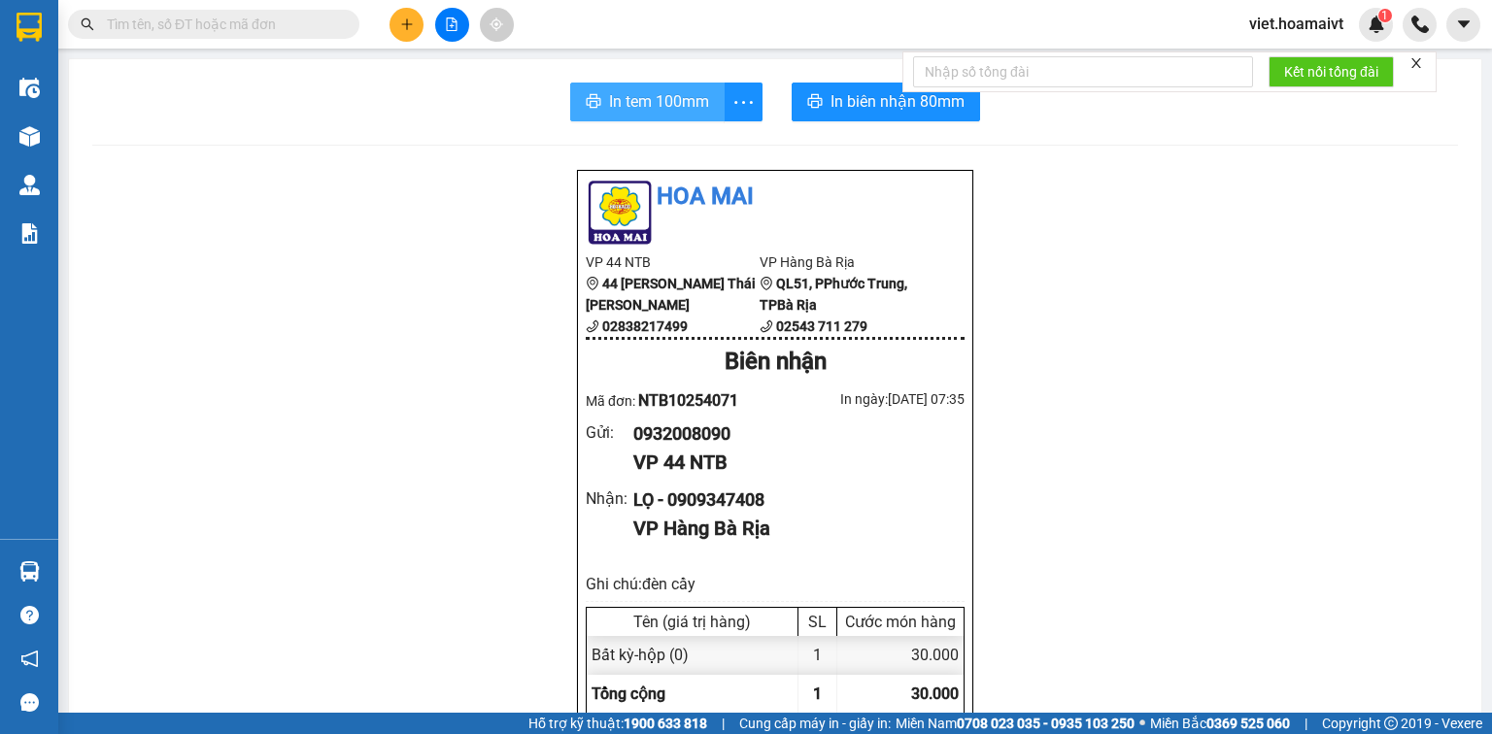
click at [667, 97] on span "In tem 100mm" at bounding box center [659, 101] width 100 height 24
